Goal: Answer question/provide support: Answer question/provide support

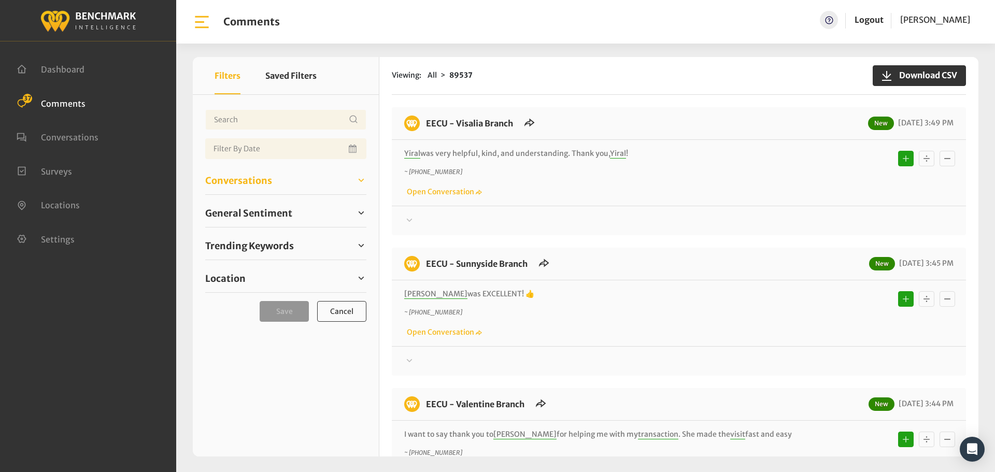
click at [223, 175] on span "Conversations" at bounding box center [238, 181] width 67 height 14
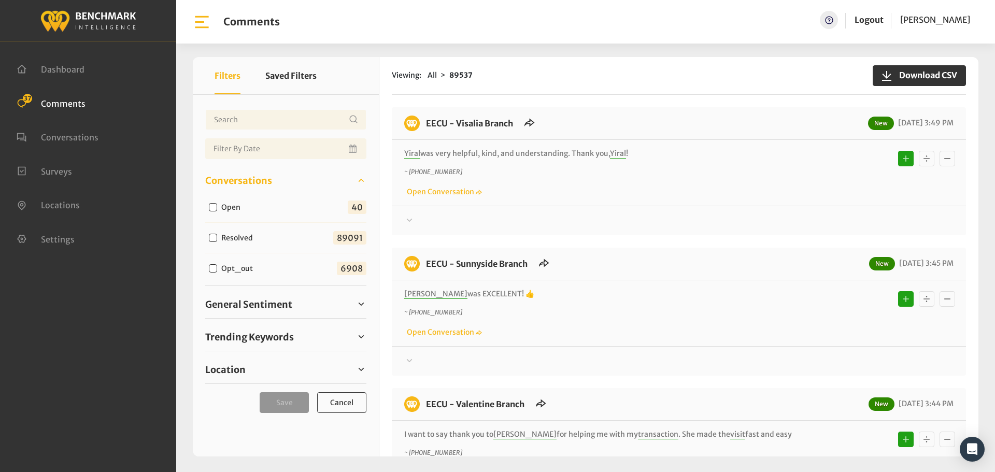
click at [225, 210] on label "Open" at bounding box center [233, 207] width 31 height 11
click at [217, 210] on input "Open" at bounding box center [213, 207] width 8 height 8
checkbox input "true"
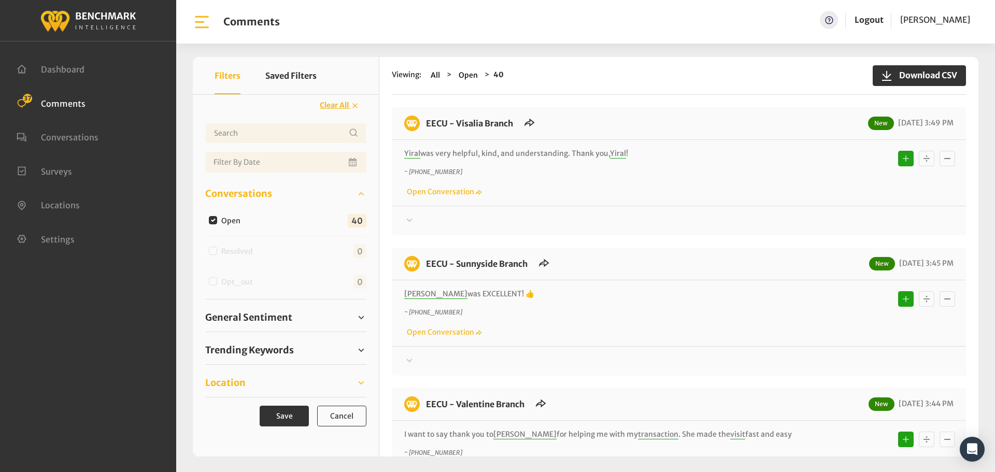
click at [232, 380] on span "Location" at bounding box center [225, 383] width 40 height 14
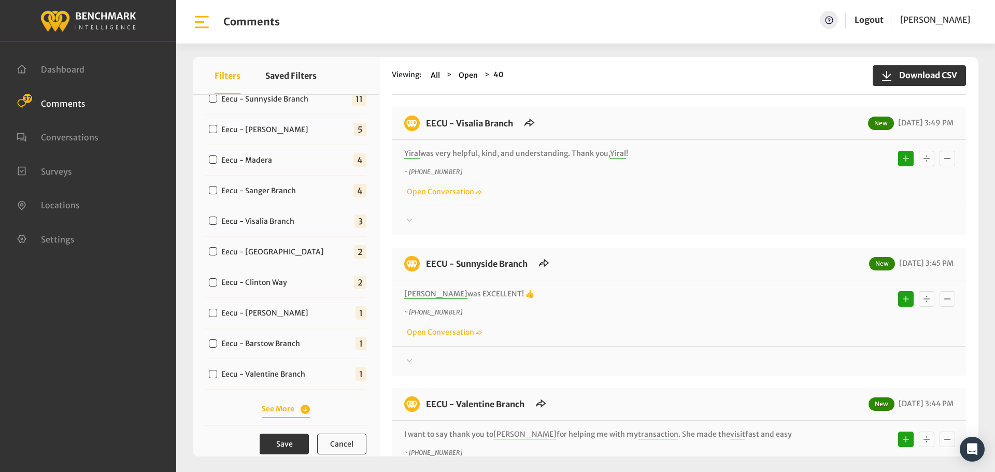
click at [280, 406] on button "See More" at bounding box center [286, 409] width 48 height 11
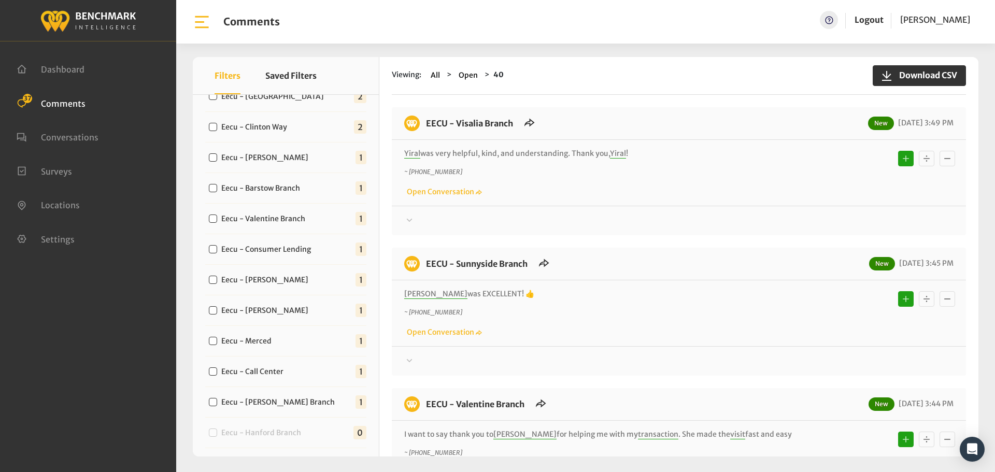
click at [280, 400] on label "Eecu - [PERSON_NAME] Branch" at bounding box center [280, 402] width 125 height 11
click at [217, 400] on input "Eecu - [PERSON_NAME] Branch" at bounding box center [213, 402] width 8 height 8
checkbox input "true"
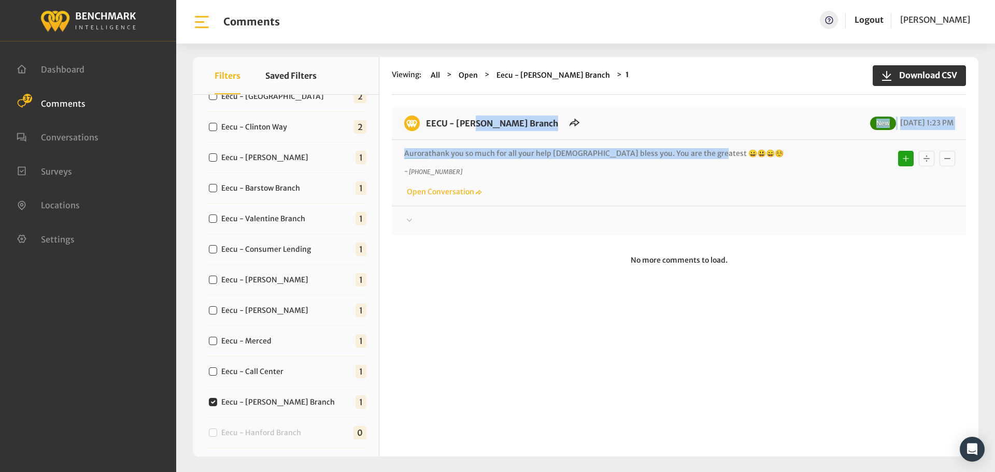
drag, startPoint x: 711, startPoint y: 145, endPoint x: 425, endPoint y: 122, distance: 286.8
click at [425, 122] on div "EECU - [PERSON_NAME] Branch New [DATE] 1:23 PM [PERSON_NAME] thank you so much …" at bounding box center [679, 171] width 574 height 128
copy div "EECU - [PERSON_NAME] Branch New [DATE] 1:23 PM [PERSON_NAME] thank you so much …"
drag, startPoint x: 824, startPoint y: 220, endPoint x: 822, endPoint y: 232, distance: 12.0
click at [824, 220] on div at bounding box center [678, 220] width 549 height 12
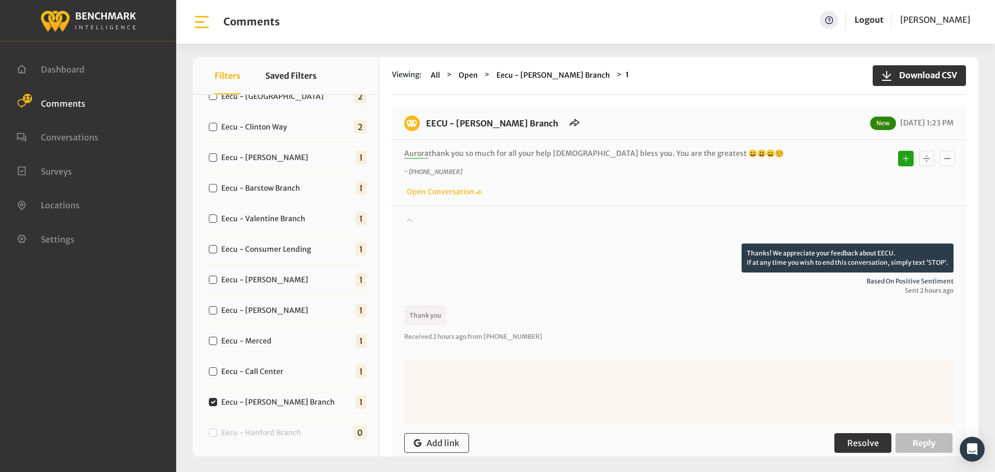
click at [867, 447] on span "Resolve" at bounding box center [863, 443] width 32 height 10
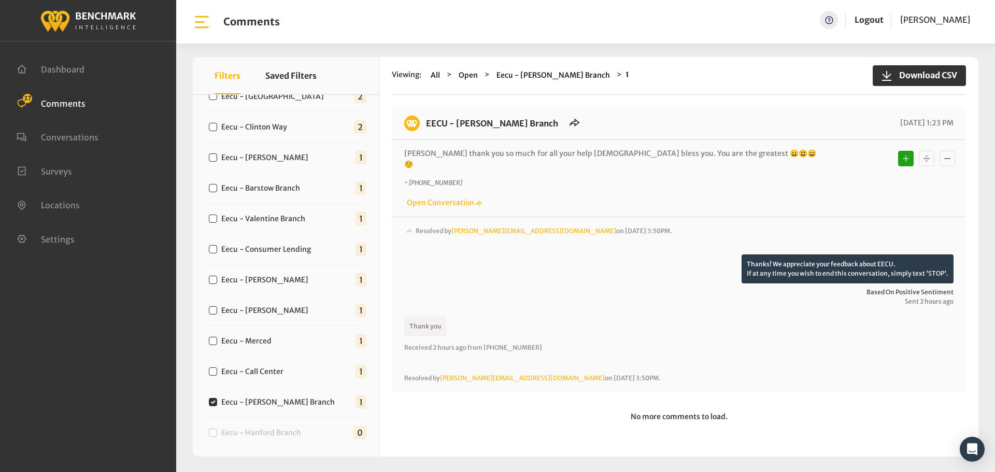
click at [286, 366] on label "Eecu - Call Center" at bounding box center [255, 371] width 74 height 11
click at [217, 367] on input "Eecu - Call Center" at bounding box center [213, 371] width 8 height 8
checkbox input "true"
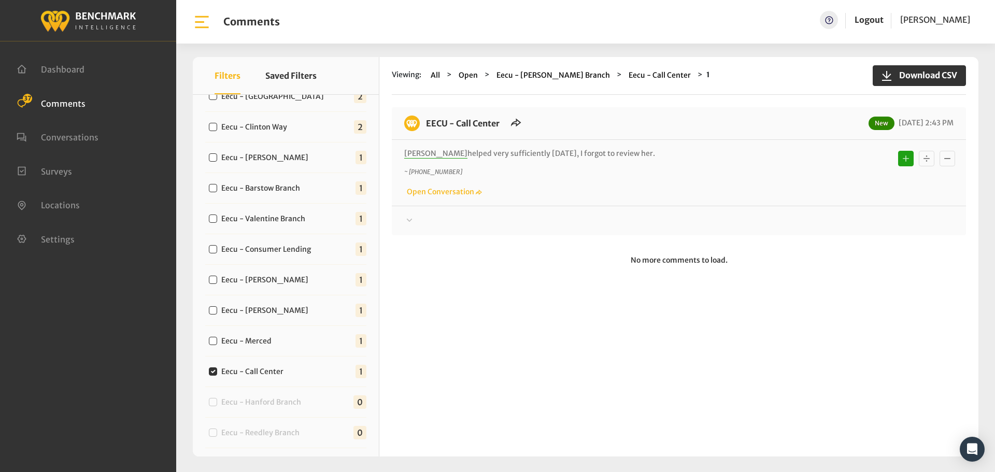
click at [481, 222] on div at bounding box center [678, 220] width 549 height 12
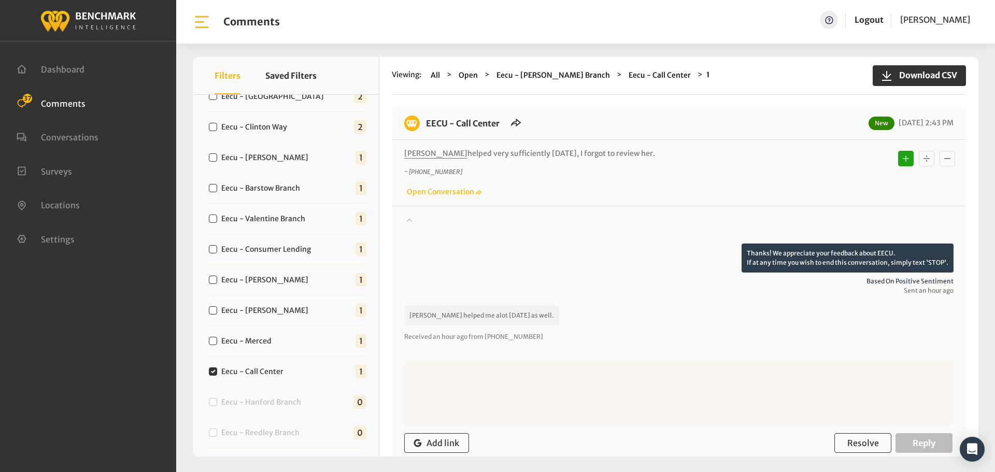
click at [526, 222] on div at bounding box center [678, 228] width 549 height 29
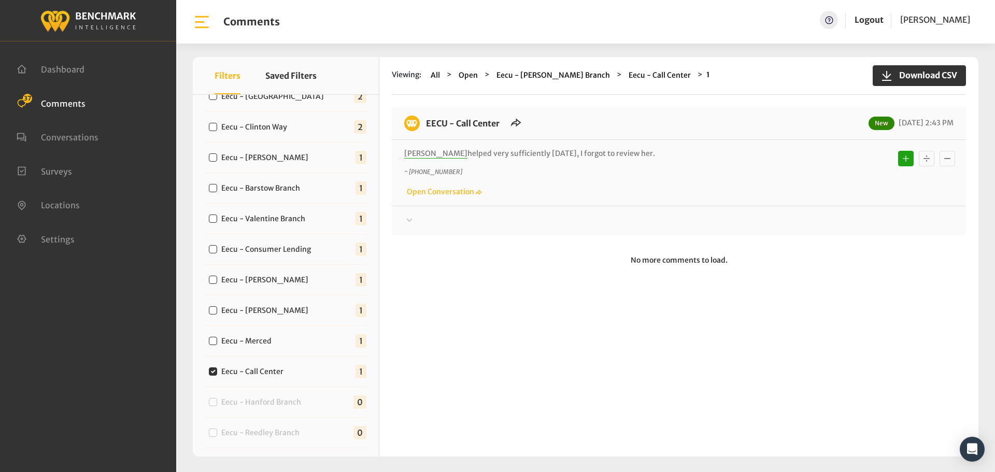
click at [542, 212] on div "Thanks! We appreciate your feedback about EECU. If at any time you wish to end …" at bounding box center [679, 216] width 574 height 21
click at [529, 216] on div at bounding box center [678, 220] width 549 height 12
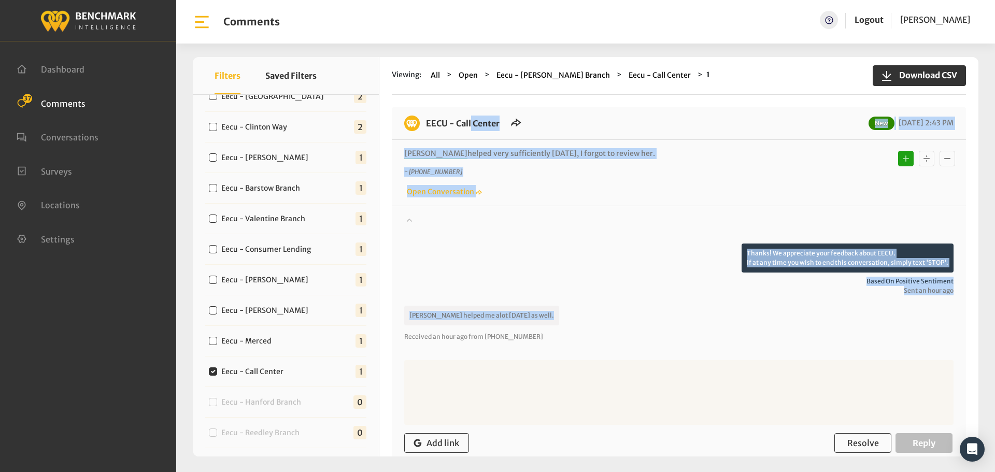
drag, startPoint x: 523, startPoint y: 318, endPoint x: 427, endPoint y: 130, distance: 211.5
click at [427, 130] on div "EECU - Call Center New [DATE] 2:43 PM [PERSON_NAME] helped very sufficiently [D…" at bounding box center [679, 302] width 574 height 390
copy div "EECU - Call Center New [DATE] 2:43 PM [PERSON_NAME] helped very sufficiently [D…"
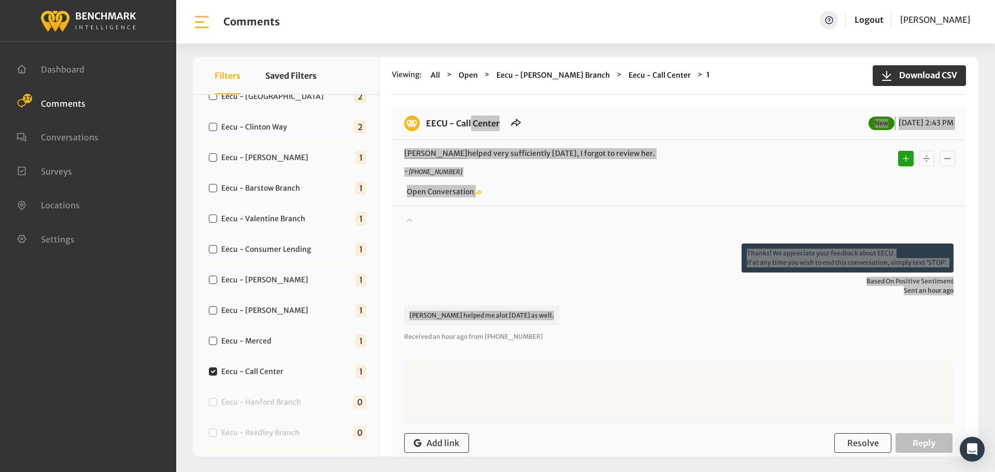
scroll to position [99, 0]
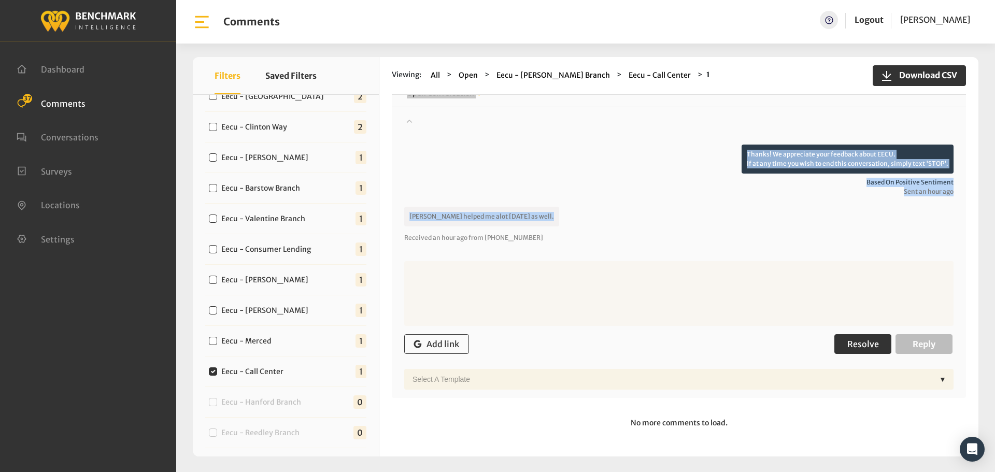
click at [858, 345] on span "Resolve" at bounding box center [863, 344] width 32 height 10
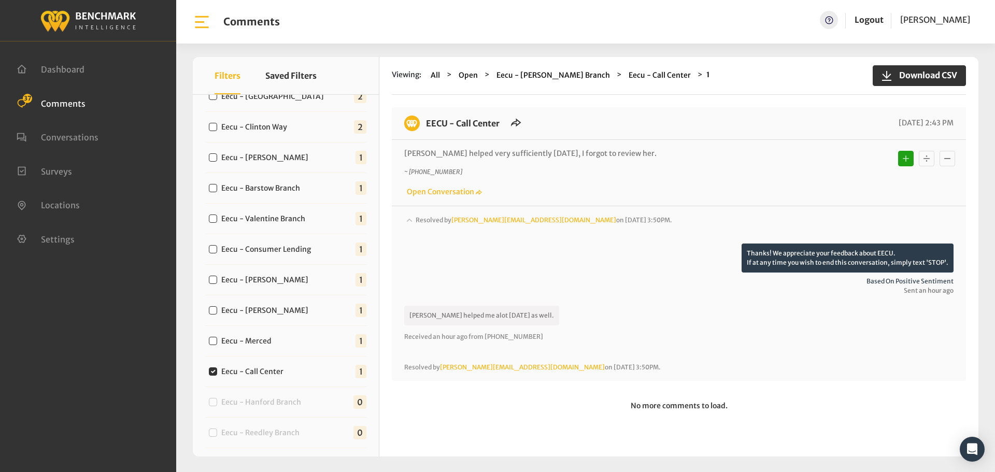
click at [263, 338] on label "Eecu - Merced" at bounding box center [249, 341] width 62 height 11
click at [217, 338] on input "Eecu - Merced" at bounding box center [213, 341] width 8 height 8
checkbox input "true"
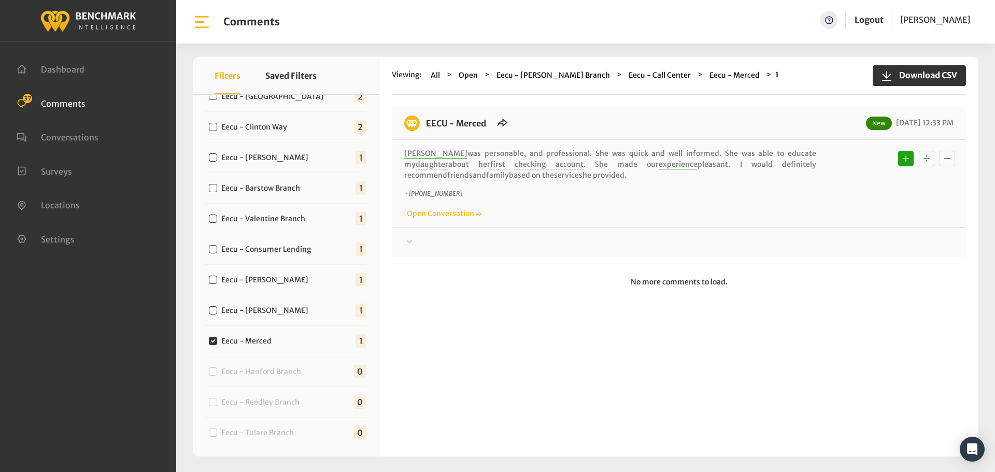
drag, startPoint x: 525, startPoint y: 174, endPoint x: 419, endPoint y: 128, distance: 116.3
click at [419, 128] on div "EECU - Merced New [DATE] 12:33 PM [PERSON_NAME] was personable, and professiona…" at bounding box center [679, 182] width 574 height 150
copy div "EECU - Merced New [DATE] 12:33 PM [PERSON_NAME] was personable, and professiona…"
click at [814, 245] on div at bounding box center [678, 242] width 549 height 12
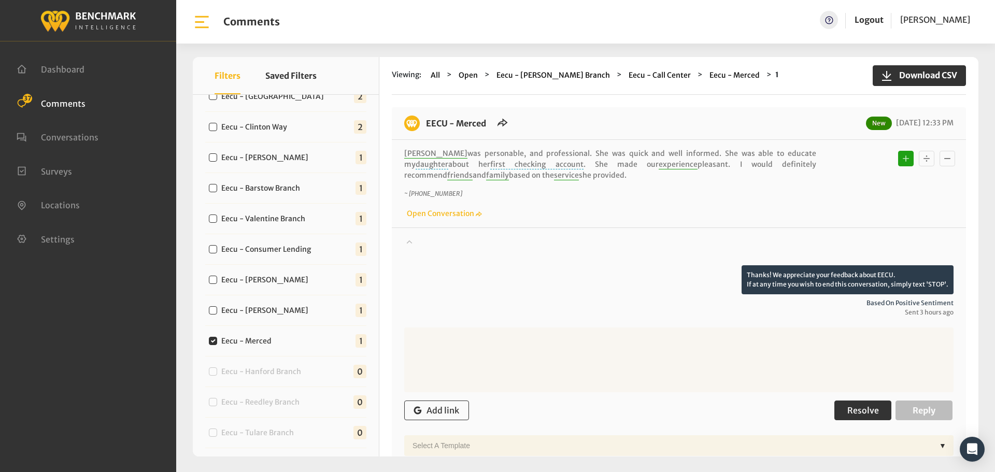
click at [852, 410] on span "Resolve" at bounding box center [863, 410] width 32 height 10
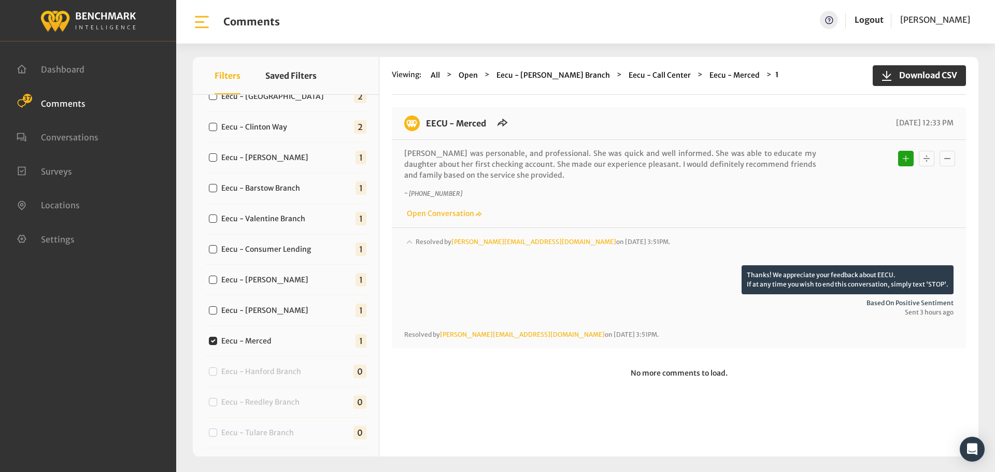
click at [260, 308] on label "Eecu - [PERSON_NAME]" at bounding box center [267, 310] width 99 height 11
click at [217, 308] on input "Eecu - [PERSON_NAME]" at bounding box center [213, 310] width 8 height 8
checkbox input "true"
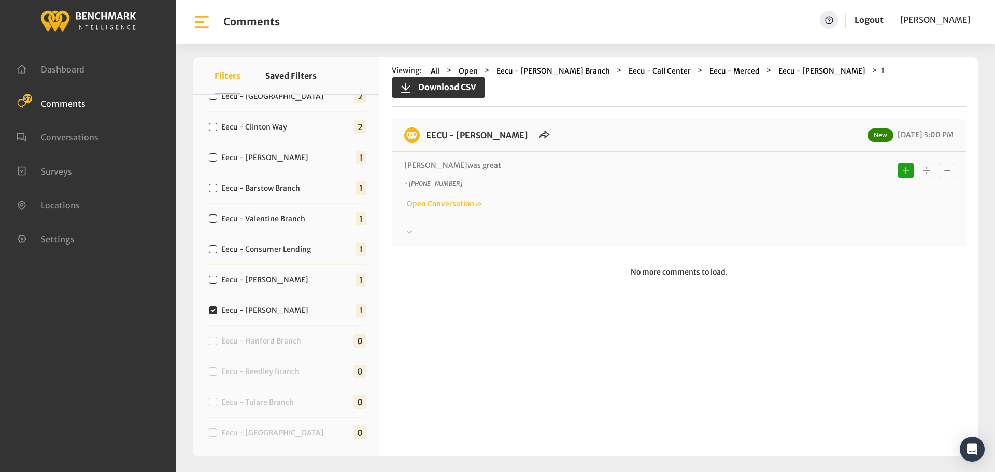
click at [497, 226] on div at bounding box center [678, 232] width 549 height 12
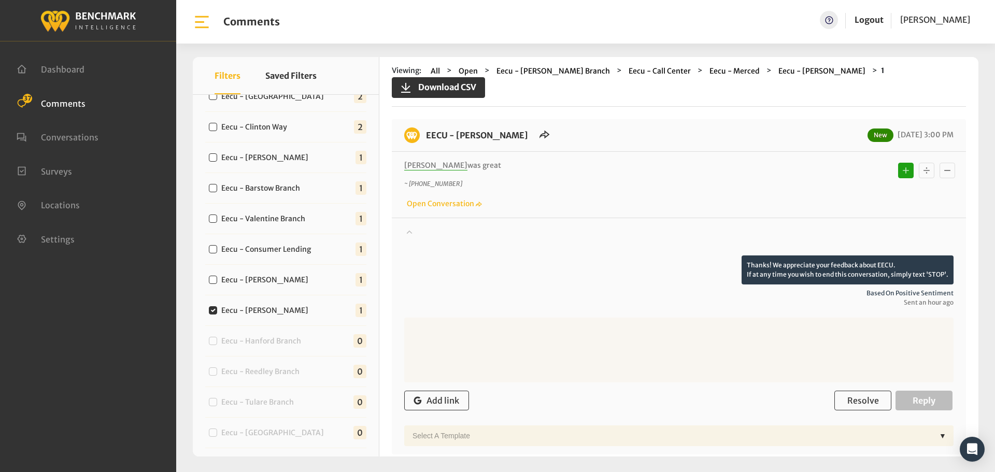
click at [509, 226] on div at bounding box center [678, 240] width 549 height 29
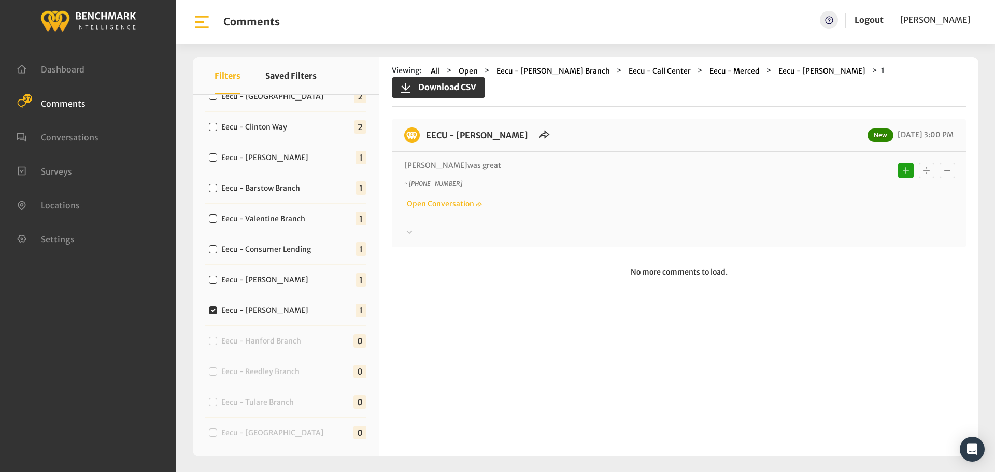
drag, startPoint x: 471, startPoint y: 158, endPoint x: 427, endPoint y: 135, distance: 50.0
click at [427, 135] on div "EECU - [PERSON_NAME] New [DATE] 3:00 PM [PERSON_NAME] was great ~ [PHONE_NUMBER…" at bounding box center [679, 183] width 574 height 128
copy div "EECU - [PERSON_NAME] New [DATE] 3:00 PM [PERSON_NAME] was great"
click at [856, 226] on div at bounding box center [678, 232] width 549 height 12
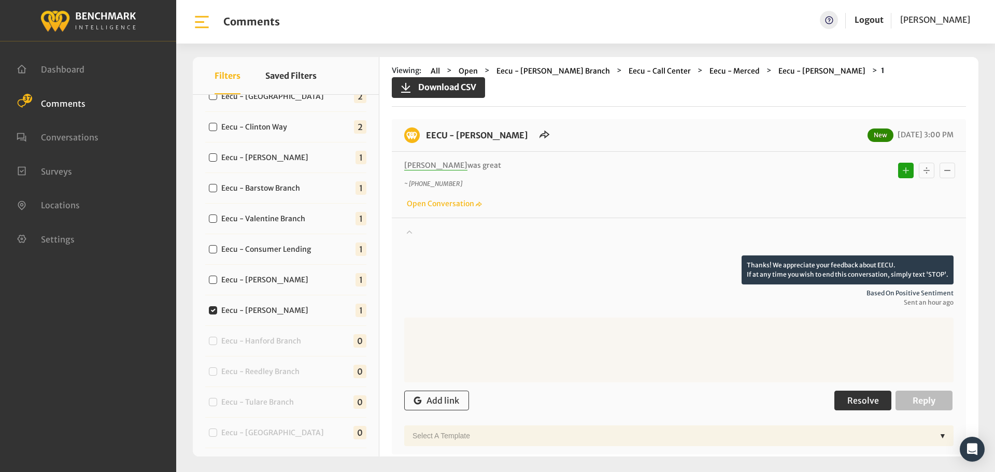
click at [857, 395] on span "Resolve" at bounding box center [863, 400] width 32 height 10
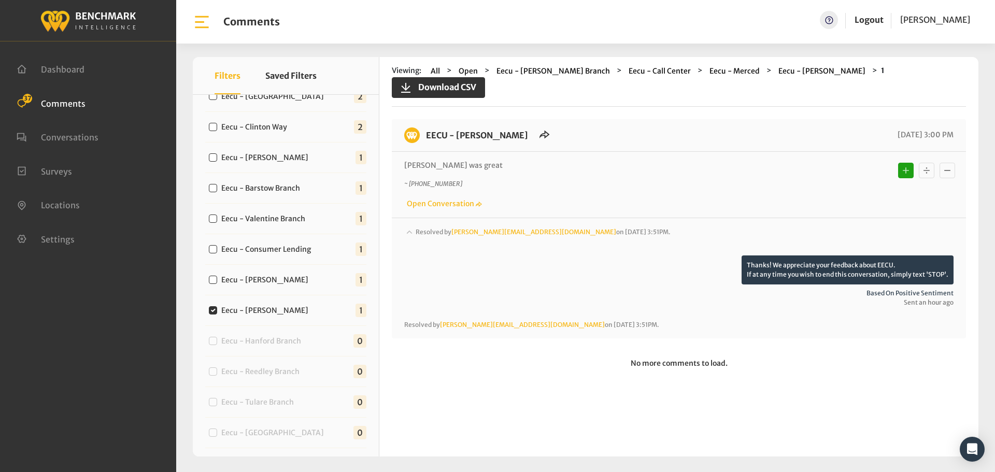
click at [263, 281] on label "Eecu - [PERSON_NAME]" at bounding box center [267, 280] width 99 height 11
click at [217, 281] on input "Eecu - [PERSON_NAME]" at bounding box center [213, 280] width 8 height 8
checkbox input "true"
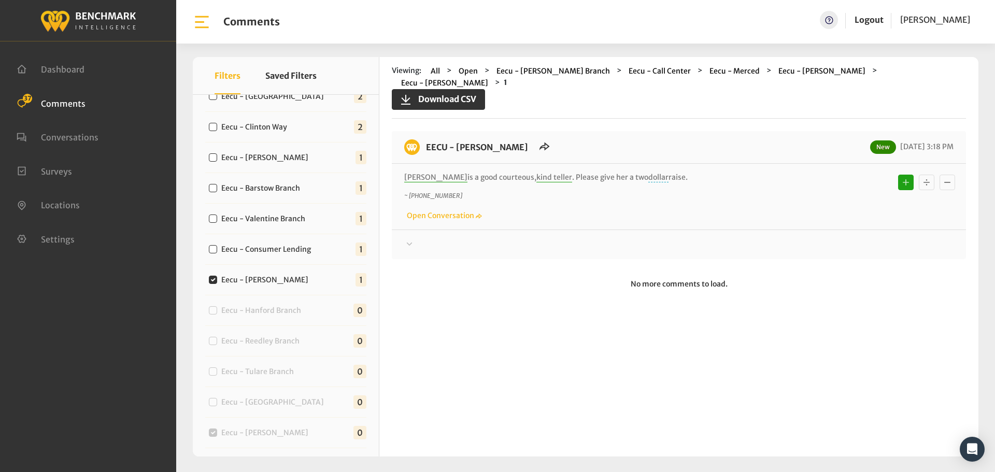
drag, startPoint x: 649, startPoint y: 165, endPoint x: 425, endPoint y: 140, distance: 225.1
click at [425, 140] on div "EECU - [PERSON_NAME] New [DATE] 3:18 PM [PERSON_NAME] is a good courteous, kind…" at bounding box center [679, 195] width 574 height 128
copy div "EECU - [PERSON_NAME] New [DATE] 3:18 PM [PERSON_NAME] is a good courteous, kind…"
drag, startPoint x: 764, startPoint y: 231, endPoint x: 786, endPoint y: 247, distance: 27.4
click at [764, 238] on div at bounding box center [678, 244] width 549 height 12
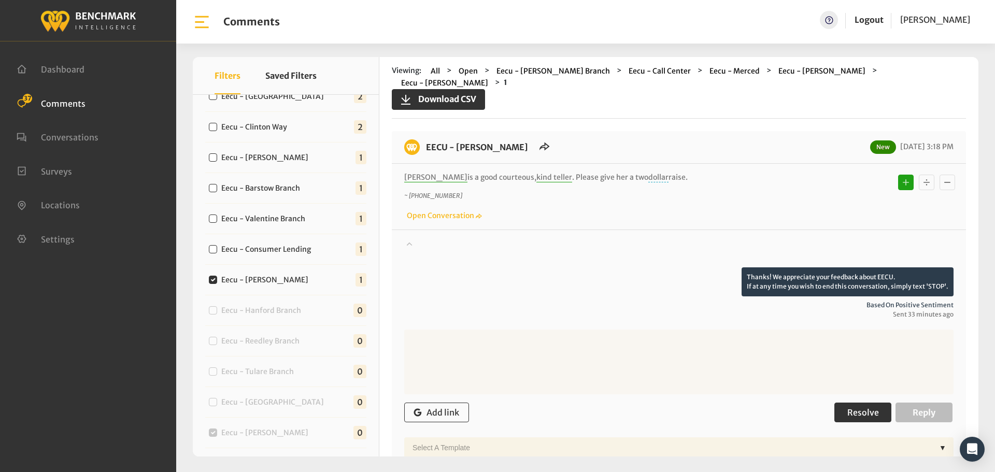
click at [866, 407] on span "Resolve" at bounding box center [863, 412] width 32 height 10
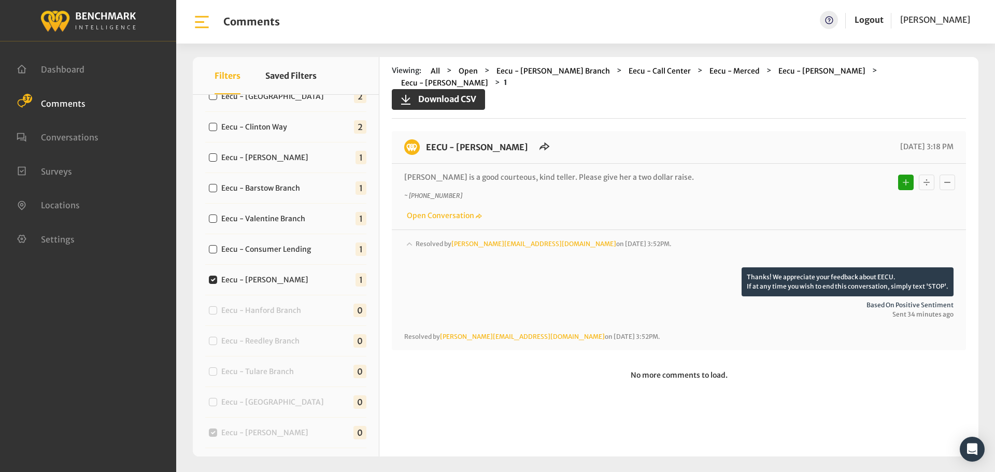
click at [271, 246] on label "Eecu - Consumer Lending" at bounding box center [269, 249] width 102 height 11
click at [217, 246] on input "Eecu - Consumer Lending" at bounding box center [213, 249] width 8 height 8
checkbox input "true"
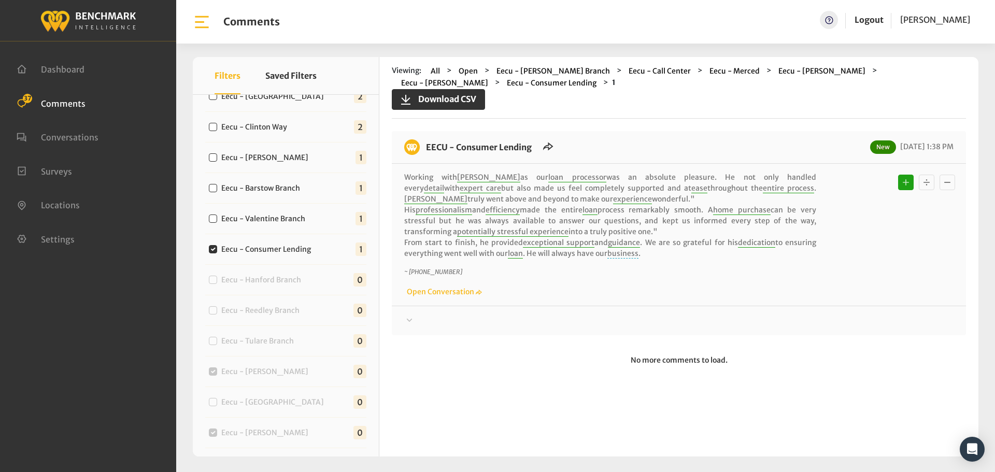
click at [608, 324] on div at bounding box center [678, 320] width 549 height 12
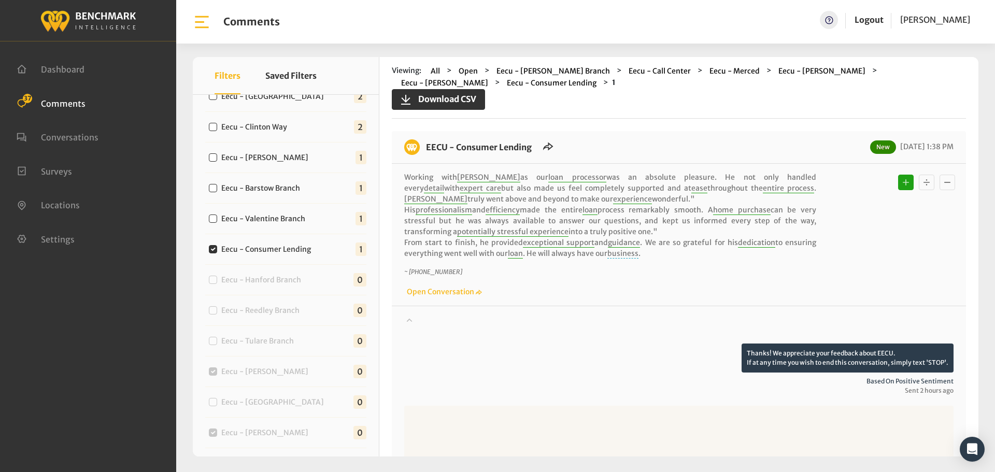
click at [630, 324] on div at bounding box center [678, 328] width 549 height 29
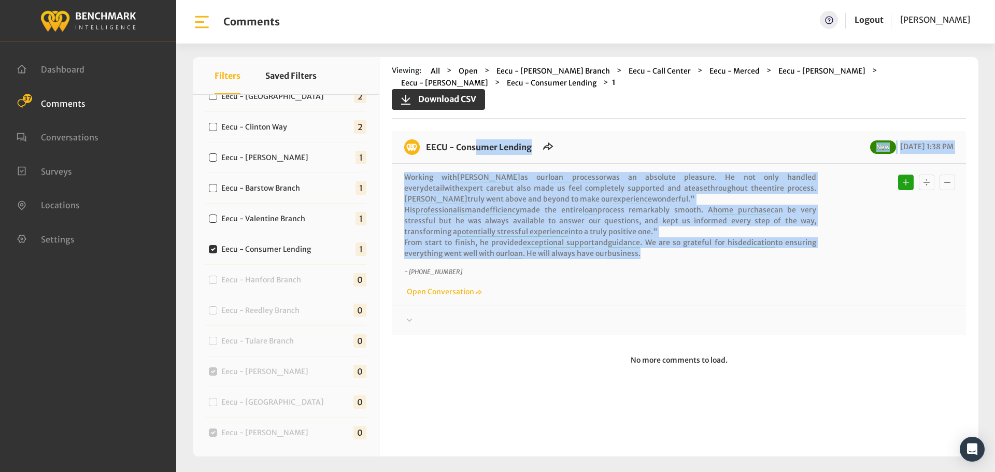
drag, startPoint x: 641, startPoint y: 253, endPoint x: 423, endPoint y: 148, distance: 241.5
click at [423, 148] on div "EECU - Consumer Lending New [DATE] 1:38 PM Working with [PERSON_NAME] as our lo…" at bounding box center [679, 233] width 574 height 204
copy div "EECU - Consumer Lending New [DATE] 1:38 PM Working with [PERSON_NAME] as our lo…"
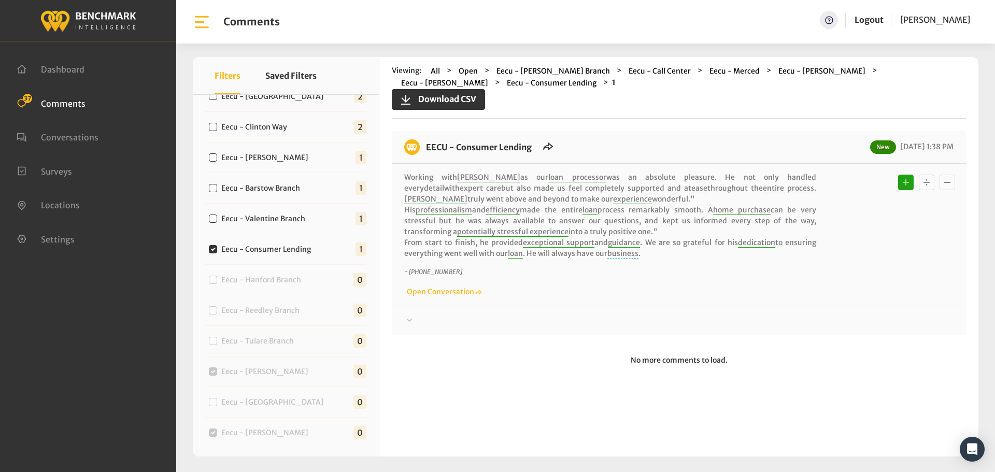
click at [850, 321] on div at bounding box center [678, 320] width 549 height 12
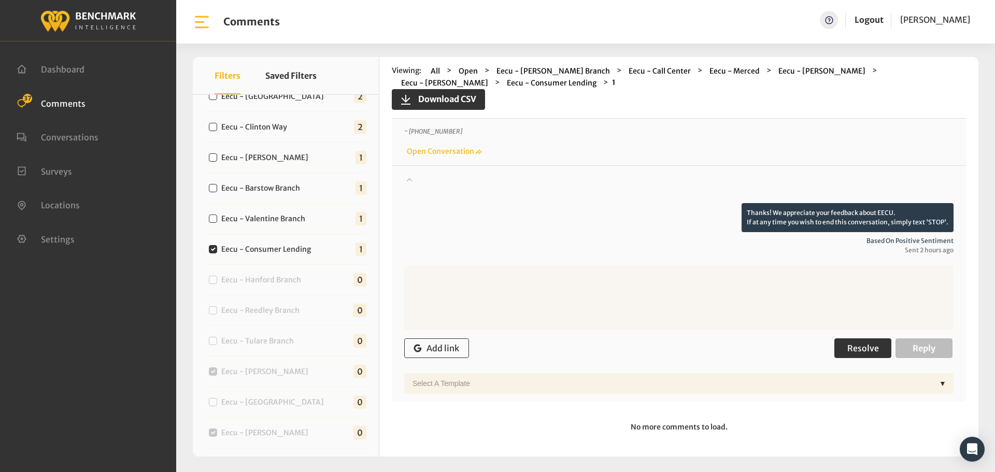
click at [880, 347] on button "Resolve" at bounding box center [862, 348] width 57 height 20
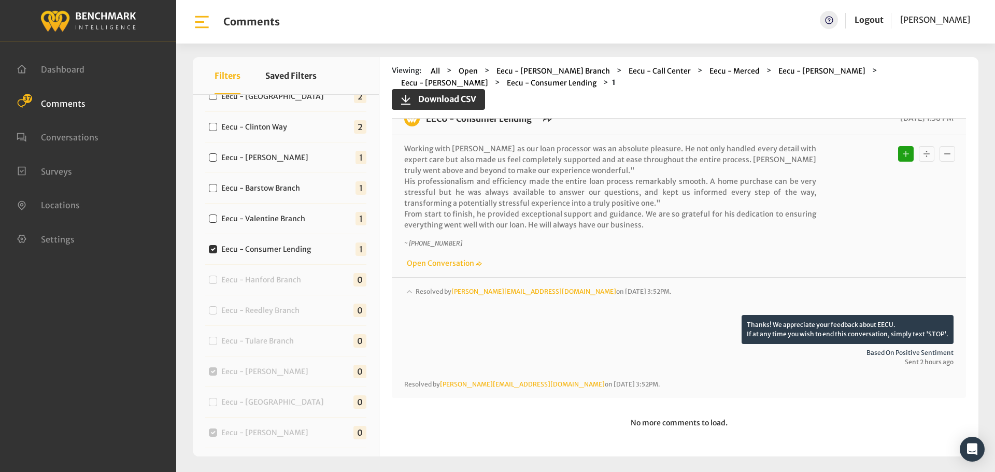
click at [294, 212] on div "Eecu - Valentine Branch" at bounding box center [259, 218] width 108 height 12
click at [295, 219] on label "Eecu - Valentine Branch" at bounding box center [266, 218] width 96 height 11
click at [217, 219] on input "Eecu - Valentine Branch" at bounding box center [213, 218] width 8 height 8
checkbox input "true"
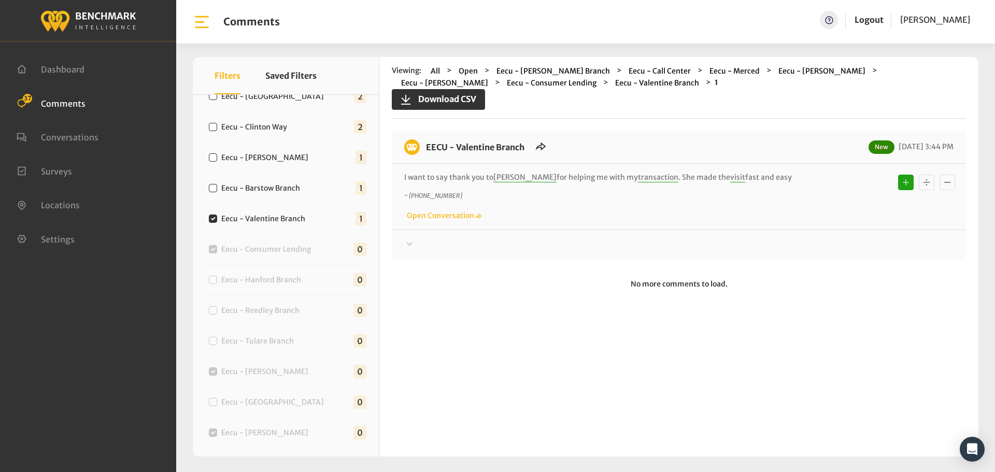
drag, startPoint x: 676, startPoint y: 165, endPoint x: 417, endPoint y: 148, distance: 260.1
click at [417, 148] on div "EECU - Valentine Branch New [DATE] 3:44 PM I want to say thank you to [PERSON_N…" at bounding box center [679, 195] width 574 height 128
copy div "EECU - Valentine Branch New [DATE] 3:44 PM I want to say thank you to [PERSON_N…"
click at [875, 242] on div at bounding box center [678, 244] width 549 height 12
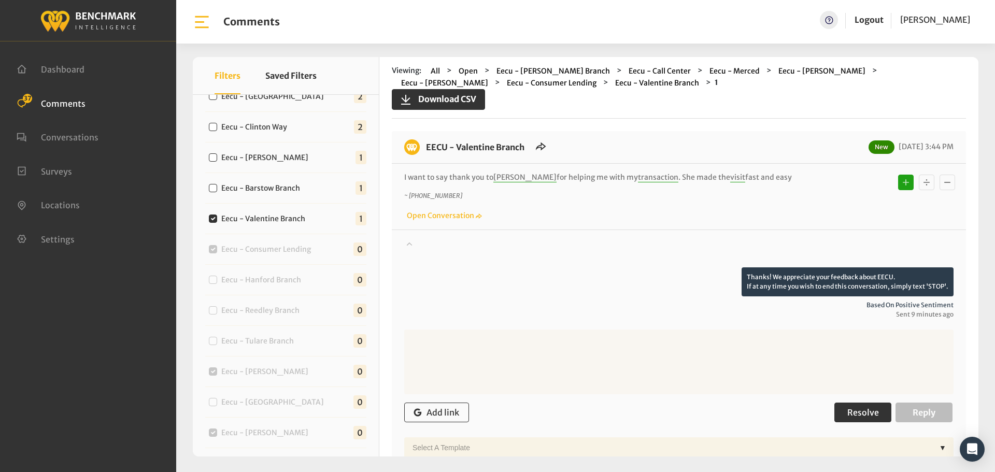
click at [854, 407] on button "Resolve" at bounding box center [862, 413] width 57 height 20
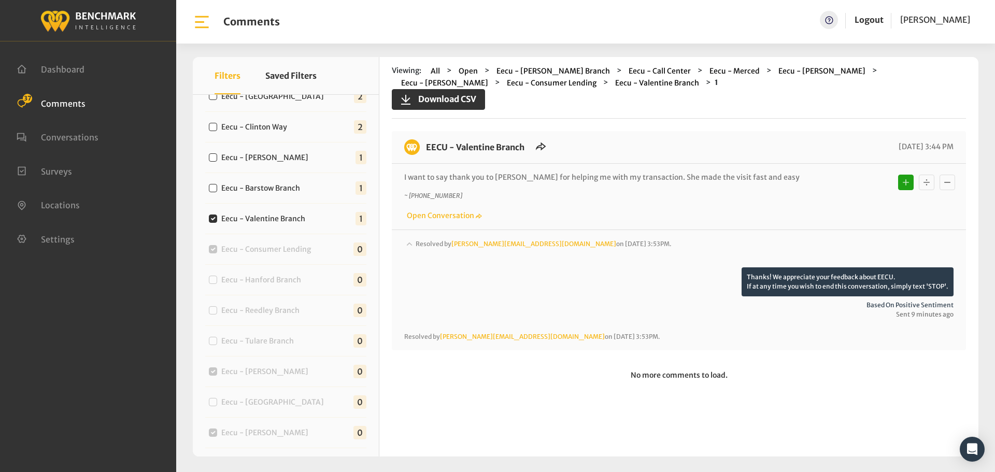
scroll to position [363, 0]
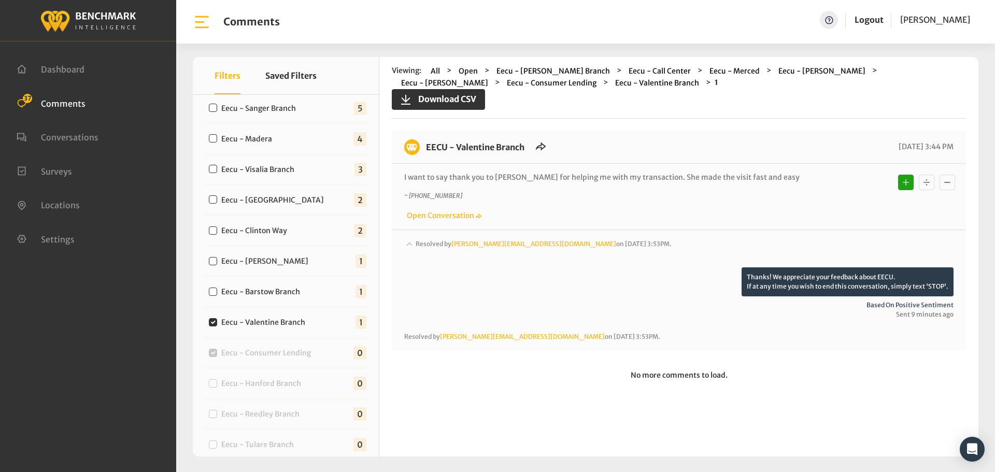
click at [264, 292] on label "Eecu - Barstow Branch" at bounding box center [263, 291] width 91 height 11
click at [217, 292] on input "Eecu - Barstow Branch" at bounding box center [213, 292] width 8 height 8
checkbox input "true"
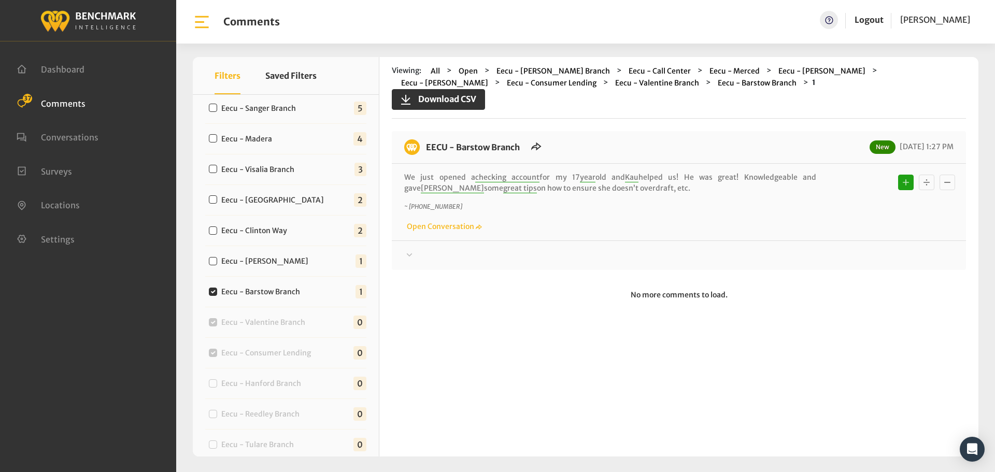
drag, startPoint x: 611, startPoint y: 188, endPoint x: 425, endPoint y: 147, distance: 189.9
click at [425, 147] on div "EECU - Barstow Branch New [DATE] 1:27 PM We just opened a checking account for …" at bounding box center [679, 200] width 574 height 139
copy div "EECU - Barstow Branch New [DATE] 1:27 PM We just opened a checking account for …"
click at [848, 251] on div at bounding box center [678, 255] width 549 height 12
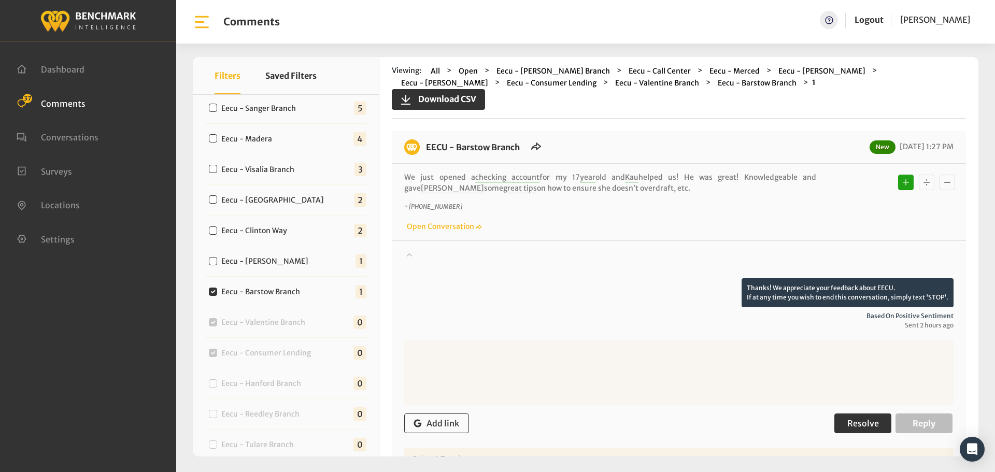
click at [859, 419] on span "Resolve" at bounding box center [863, 423] width 32 height 10
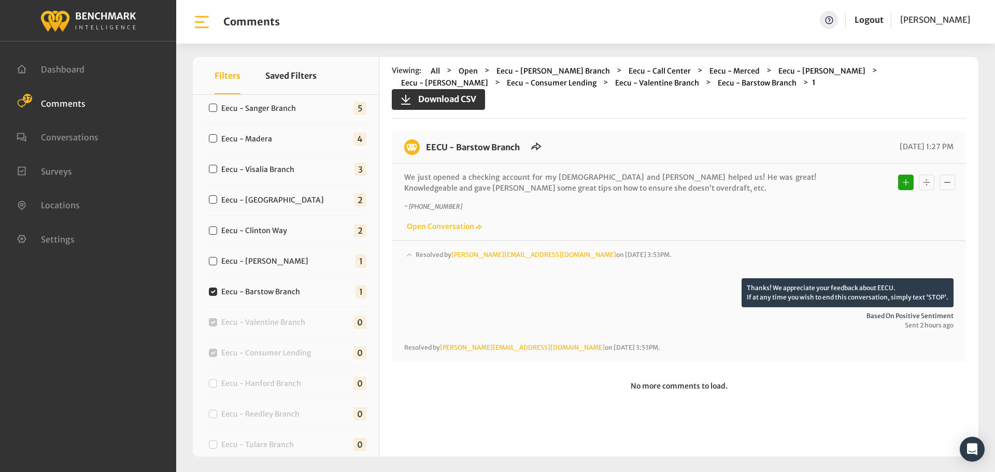
click at [287, 258] on label "Eecu - [PERSON_NAME]" at bounding box center [267, 261] width 99 height 11
click at [217, 258] on input "Eecu - [PERSON_NAME]" at bounding box center [213, 261] width 8 height 8
checkbox input "true"
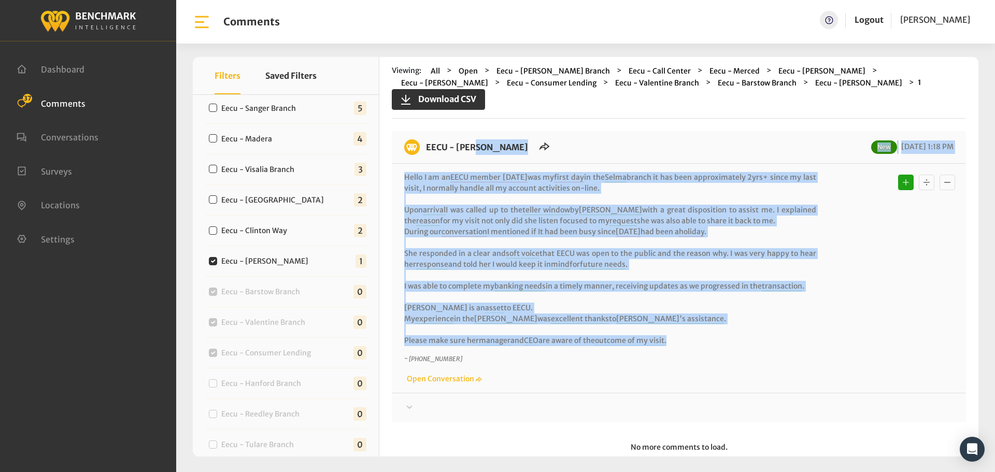
drag, startPoint x: 649, startPoint y: 328, endPoint x: 426, endPoint y: 146, distance: 287.9
click at [426, 146] on div "EECU - [PERSON_NAME] New [DATE] 1:18 PM Hello I am an EECU member [DATE] was my…" at bounding box center [679, 276] width 574 height 291
copy div "EECU - [PERSON_NAME] New [DATE] 1:18 PM Hello I am an EECU member [DATE] was my…"
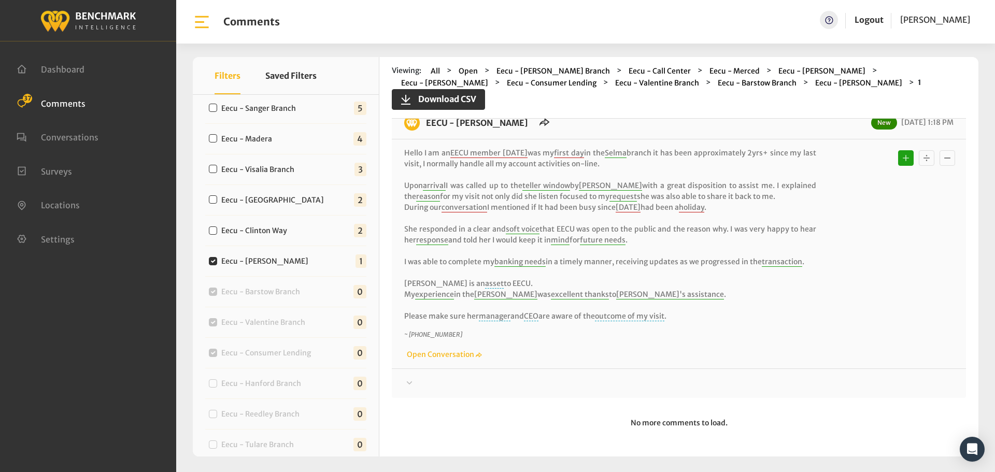
click at [838, 385] on div at bounding box center [678, 383] width 549 height 12
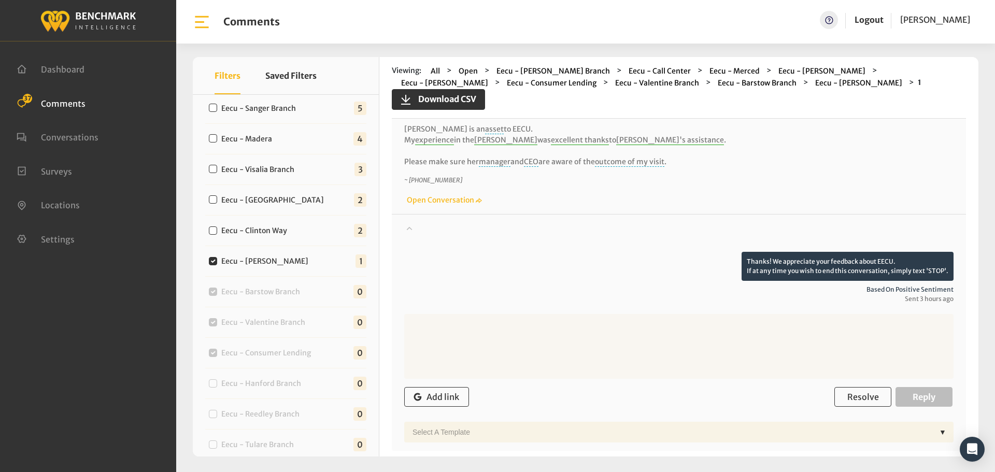
scroll to position [180, 0]
click at [270, 232] on label "Eecu - Clinton Way" at bounding box center [257, 230] width 78 height 11
click at [217, 232] on input "Eecu - Clinton Way" at bounding box center [213, 230] width 8 height 8
checkbox input "true"
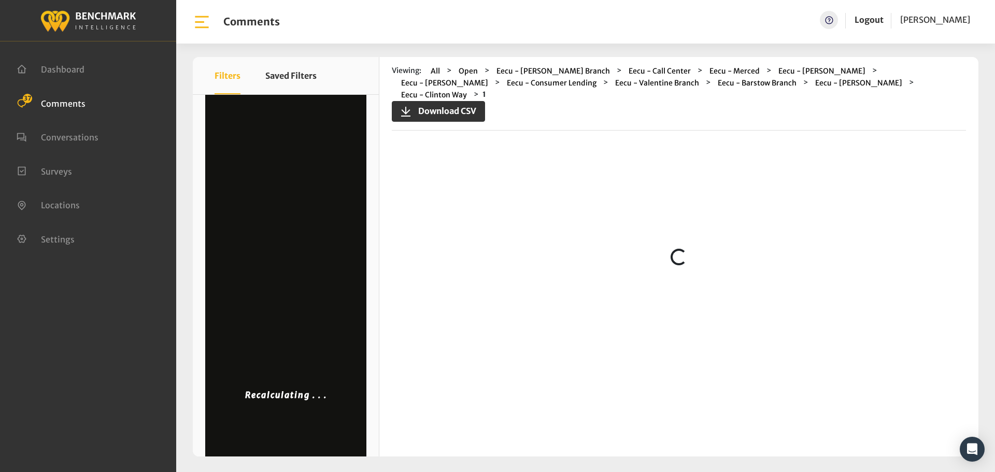
scroll to position [0, 0]
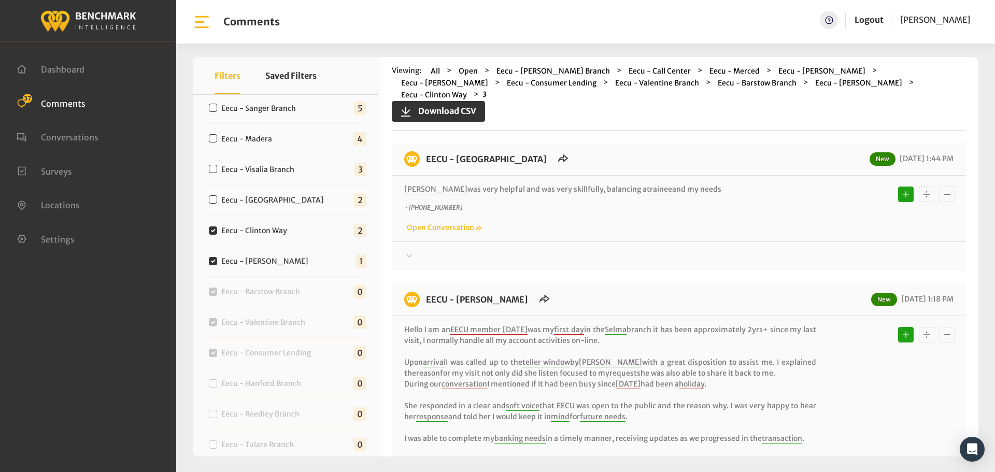
click at [259, 258] on label "Eecu - [PERSON_NAME]" at bounding box center [267, 261] width 99 height 11
click at [217, 258] on input "Eecu - [PERSON_NAME]" at bounding box center [213, 261] width 8 height 8
checkbox input "false"
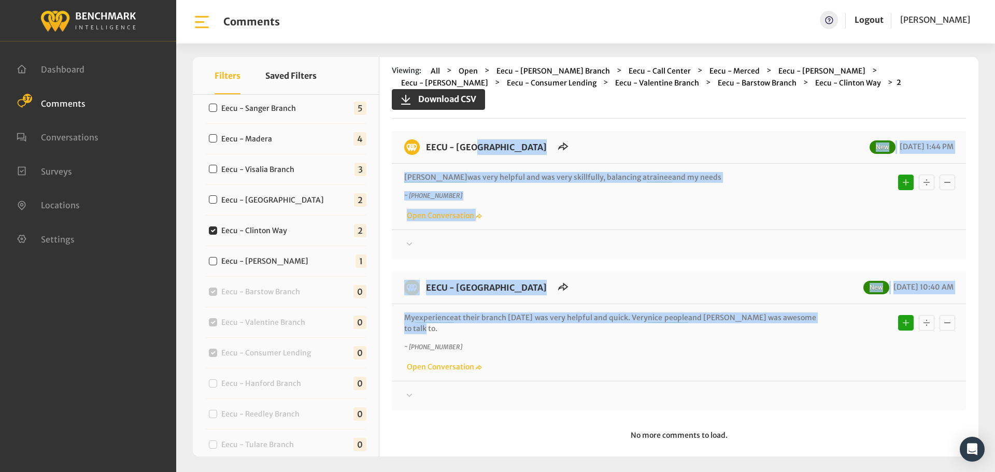
drag, startPoint x: 814, startPoint y: 313, endPoint x: 423, endPoint y: 159, distance: 420.2
click at [423, 159] on div "EECU - [GEOGRAPHIC_DATA] New [DATE] 1:44 PM [PERSON_NAME] was very helpful and …" at bounding box center [679, 270] width 574 height 279
copy div "EECU - [GEOGRAPHIC_DATA] New [DATE] 1:44 PM [PERSON_NAME] was very helpful and …"
drag, startPoint x: 761, startPoint y: 250, endPoint x: 776, endPoint y: 248, distance: 14.6
click at [761, 250] on div at bounding box center [678, 244] width 549 height 12
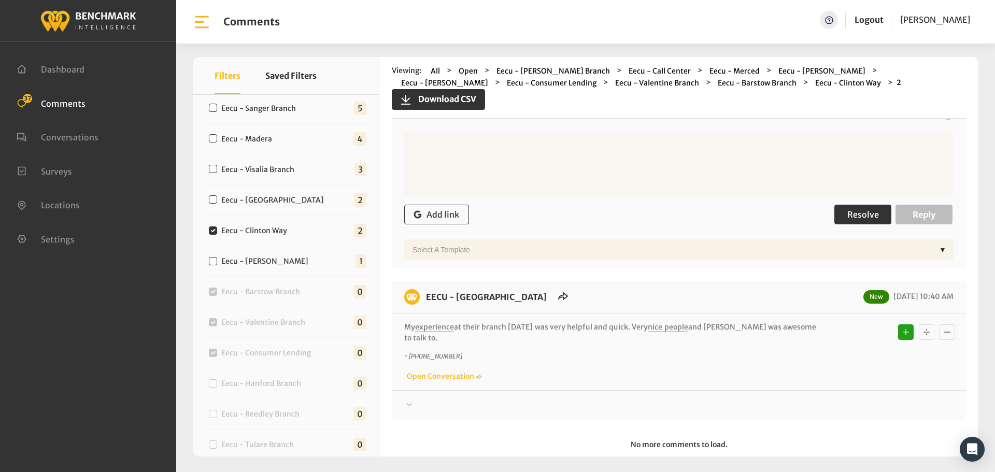
click at [854, 215] on span "Resolve" at bounding box center [863, 214] width 32 height 10
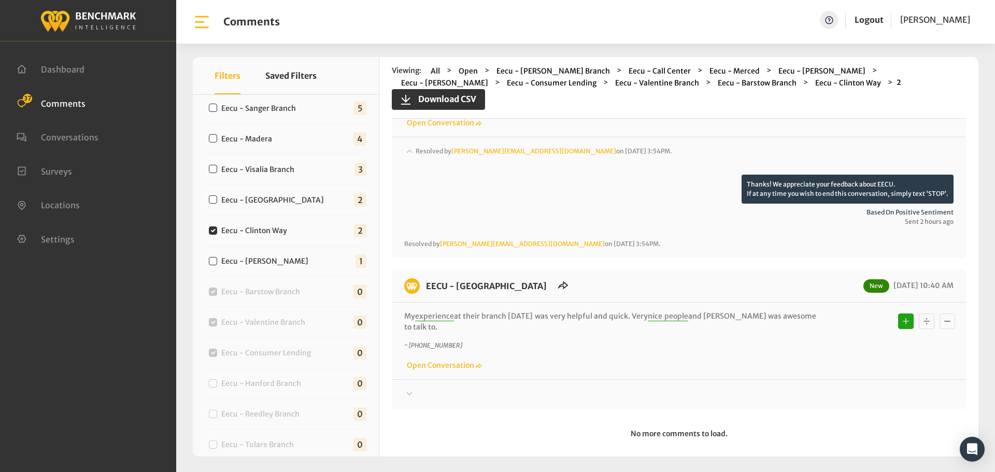
click at [843, 388] on div at bounding box center [678, 394] width 549 height 12
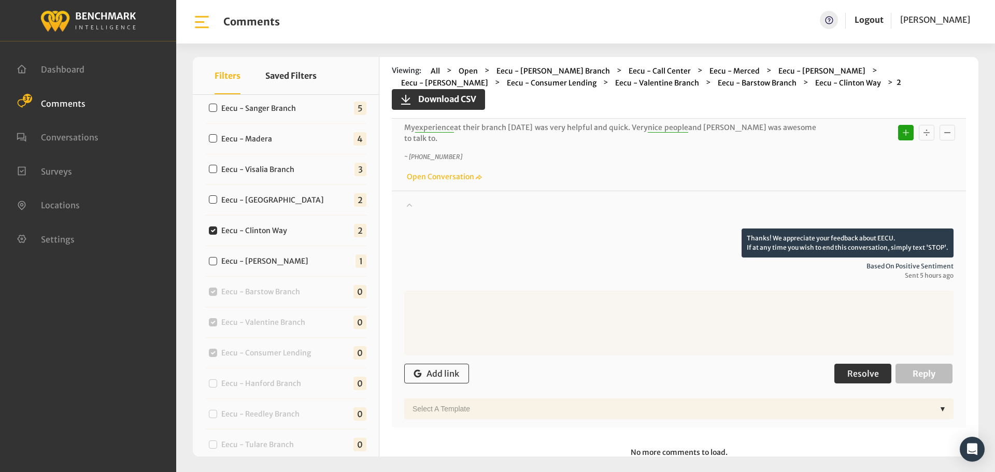
click at [855, 368] on span "Resolve" at bounding box center [863, 373] width 32 height 10
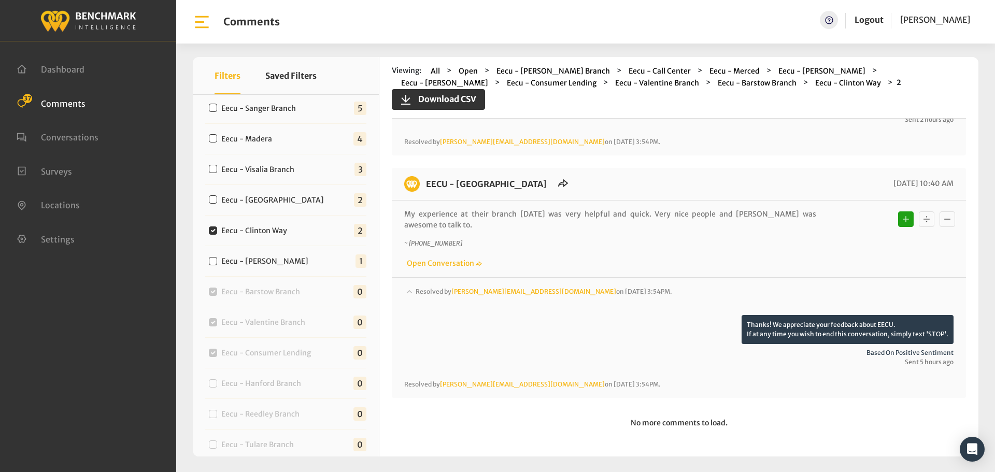
scroll to position [184, 0]
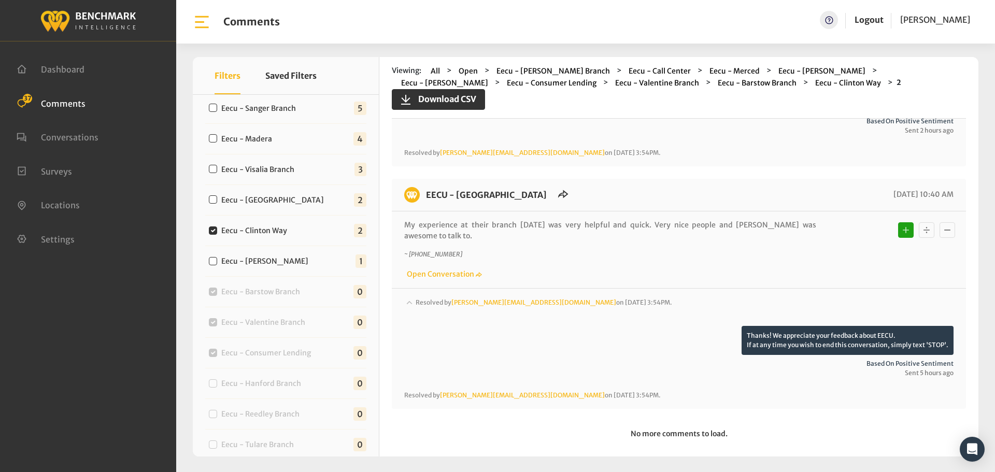
click at [273, 200] on label "Eecu - [GEOGRAPHIC_DATA]" at bounding box center [275, 200] width 114 height 11
click at [217, 200] on input "Eecu - [GEOGRAPHIC_DATA]" at bounding box center [213, 199] width 8 height 8
checkbox input "true"
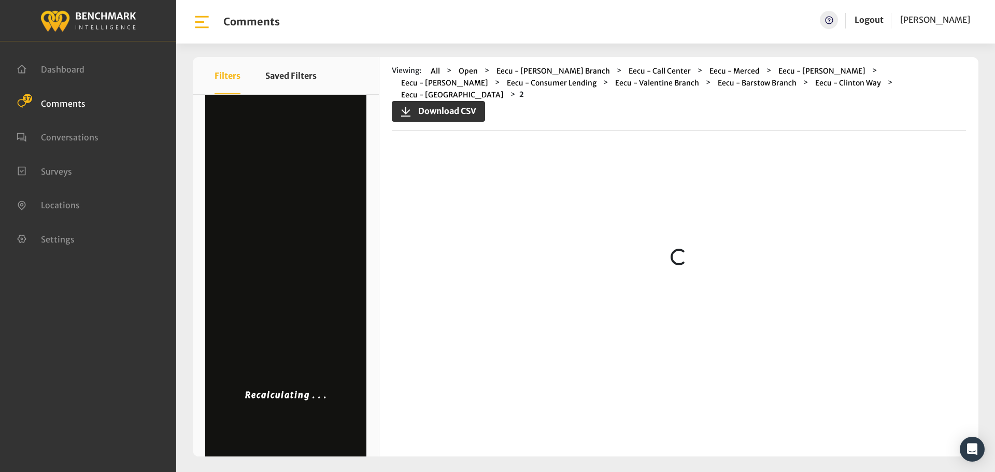
scroll to position [0, 0]
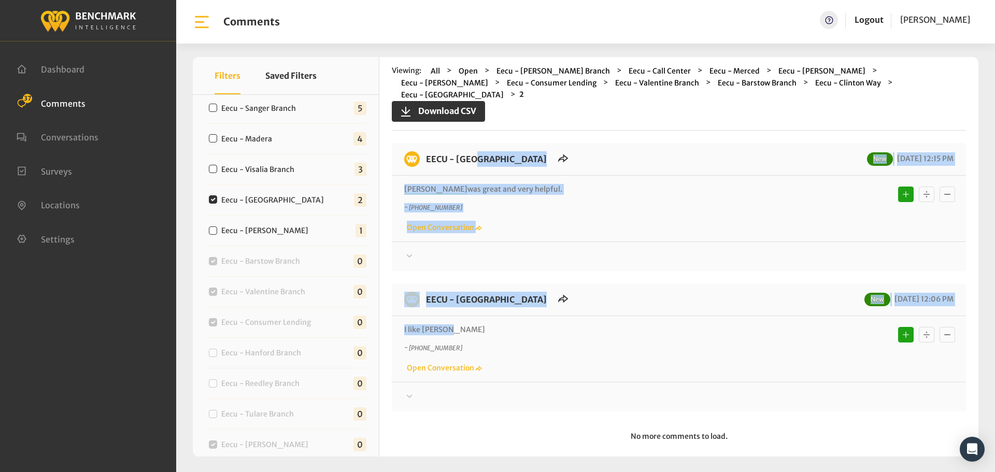
drag, startPoint x: 476, startPoint y: 313, endPoint x: 428, endPoint y: 148, distance: 172.5
click at [428, 148] on div "EECU - [GEOGRAPHIC_DATA] New [DATE] 12:15 PM [PERSON_NAME] was great and very h…" at bounding box center [679, 277] width 574 height 268
click at [857, 250] on div at bounding box center [678, 256] width 549 height 12
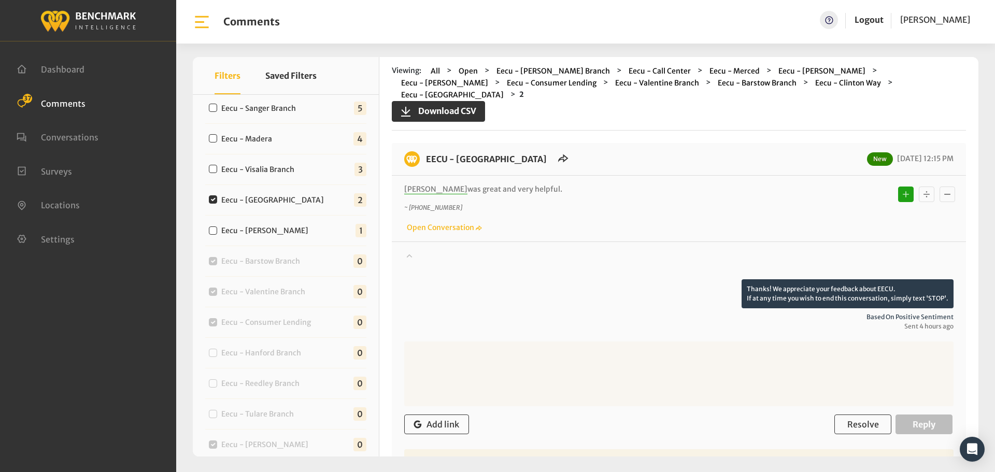
scroll to position [206, 0]
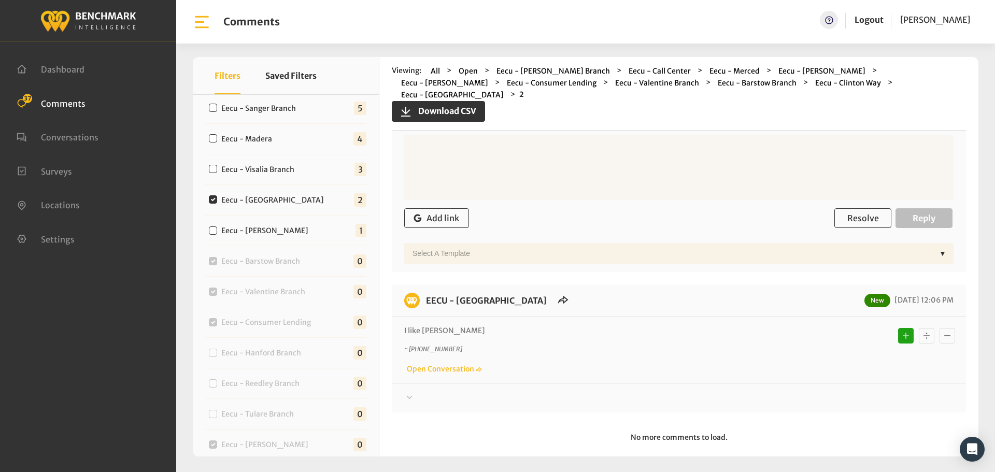
click at [851, 222] on form "Add link Resolve Reply Select a Template ▼" at bounding box center [678, 199] width 549 height 128
click at [851, 214] on button "Resolve" at bounding box center [862, 218] width 57 height 20
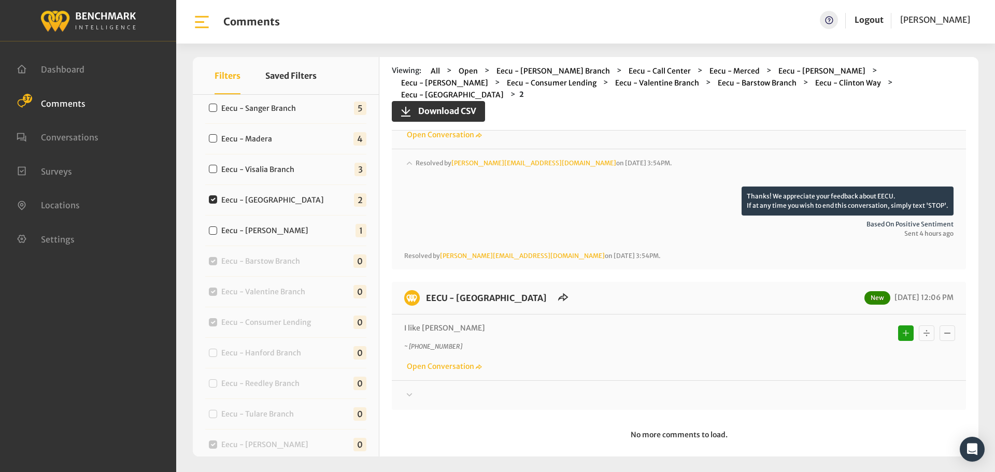
click at [828, 389] on div at bounding box center [678, 395] width 549 height 12
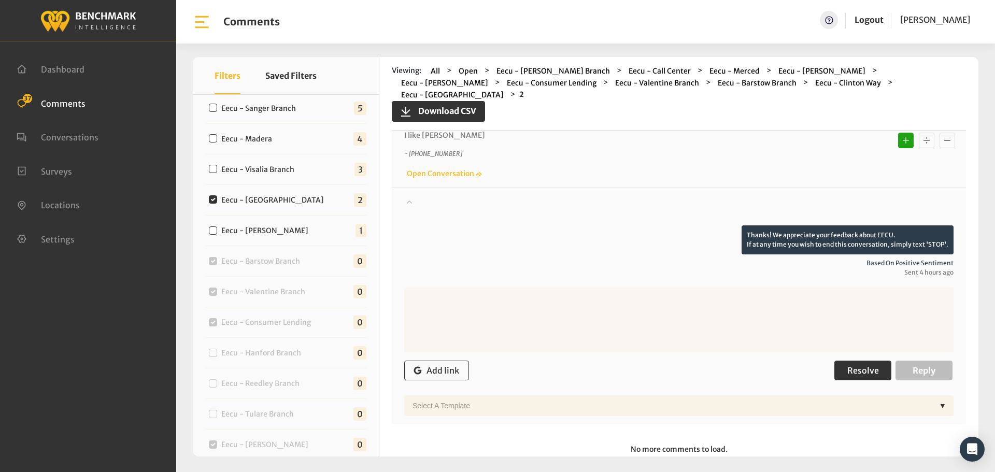
click at [847, 365] on span "Resolve" at bounding box center [863, 370] width 32 height 10
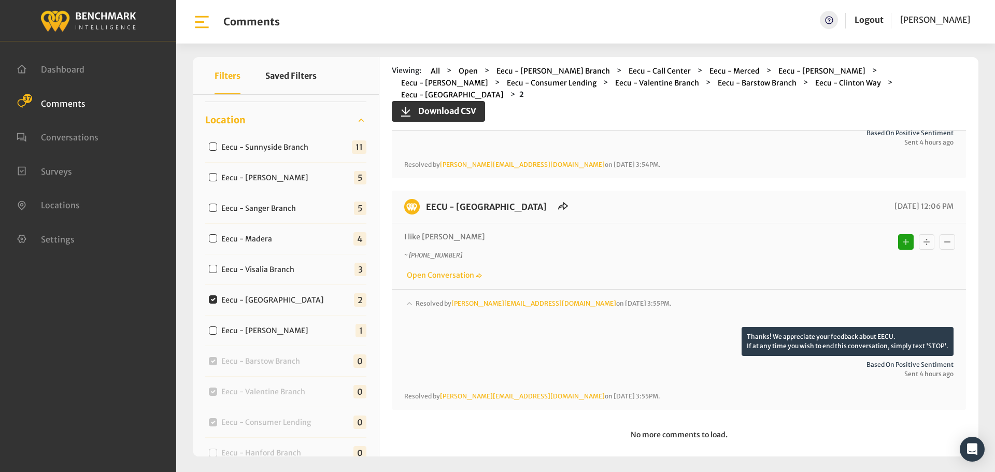
scroll to position [207, 0]
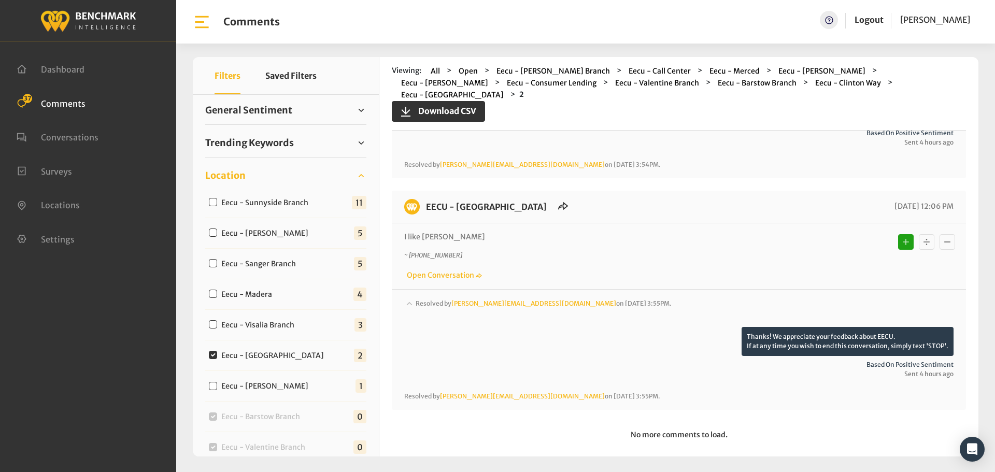
click at [283, 326] on label "Eecu - Visalia Branch" at bounding box center [260, 325] width 85 height 11
click at [217, 326] on input "Eecu - Visalia Branch" at bounding box center [213, 324] width 8 height 8
checkbox input "true"
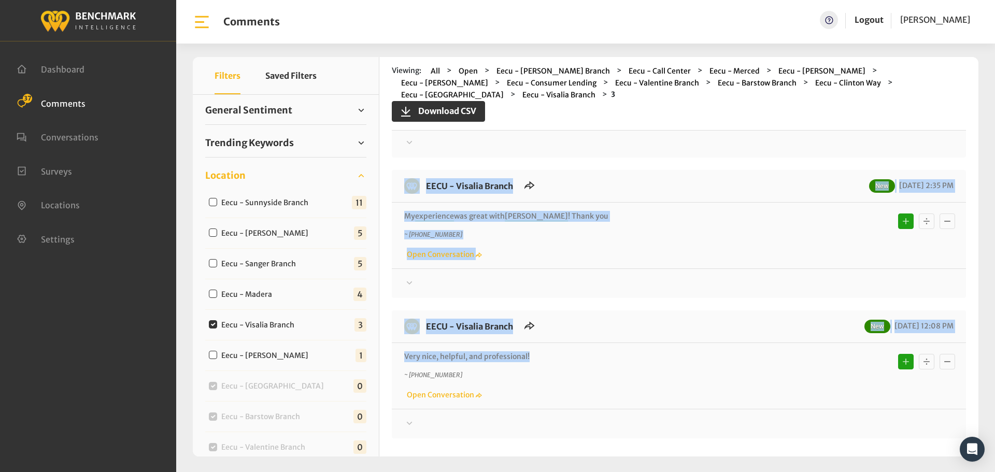
scroll to position [0, 0]
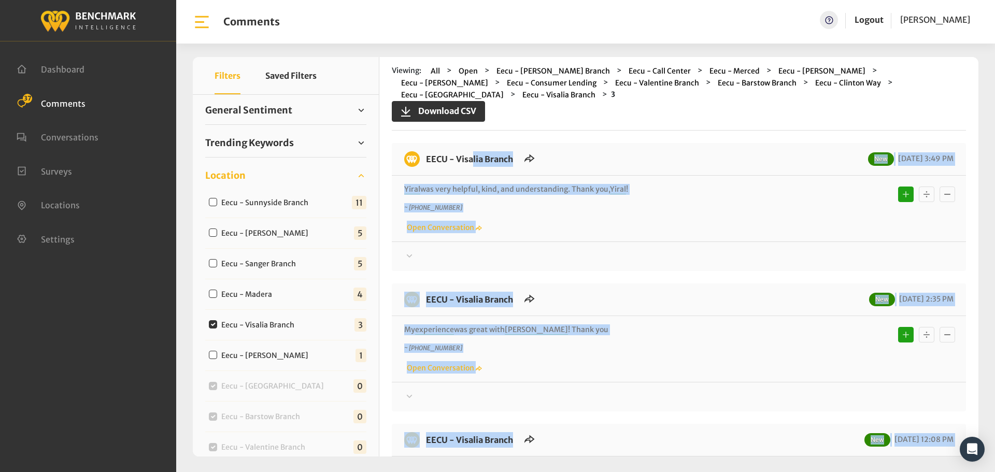
drag, startPoint x: 534, startPoint y: 318, endPoint x: 424, endPoint y: 171, distance: 183.2
click at [424, 171] on div "EECU - Visalia Branch New [DATE] 3:49 PM Yiral was very helpful, kind, and unde…" at bounding box center [679, 347] width 574 height 409
click at [673, 260] on div at bounding box center [678, 256] width 549 height 12
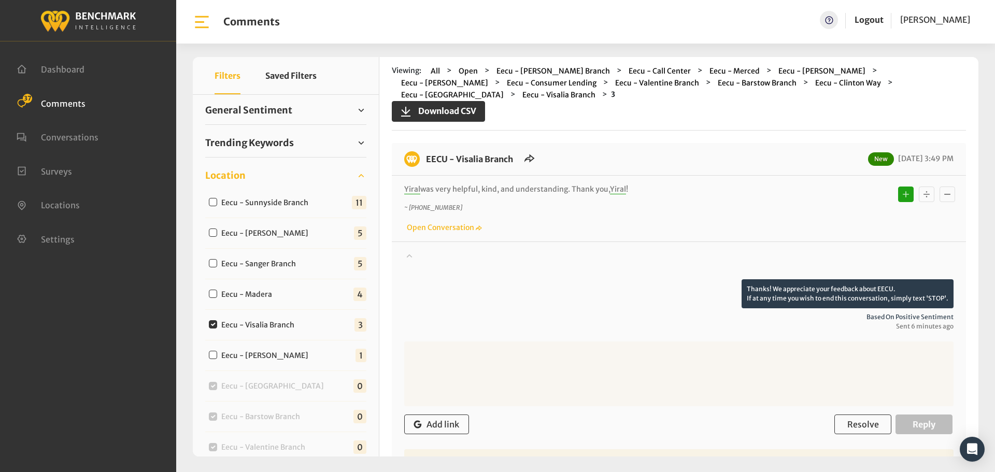
scroll to position [207, 0]
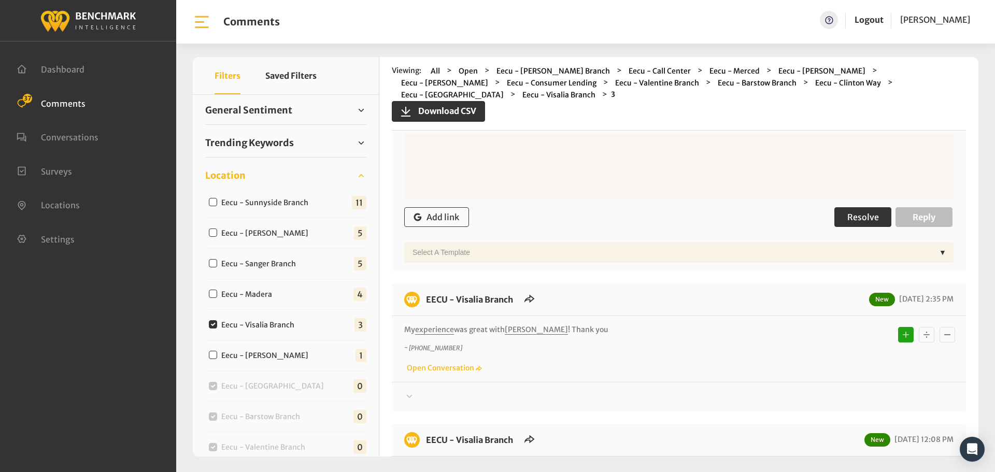
click at [867, 214] on span "Resolve" at bounding box center [863, 217] width 32 height 10
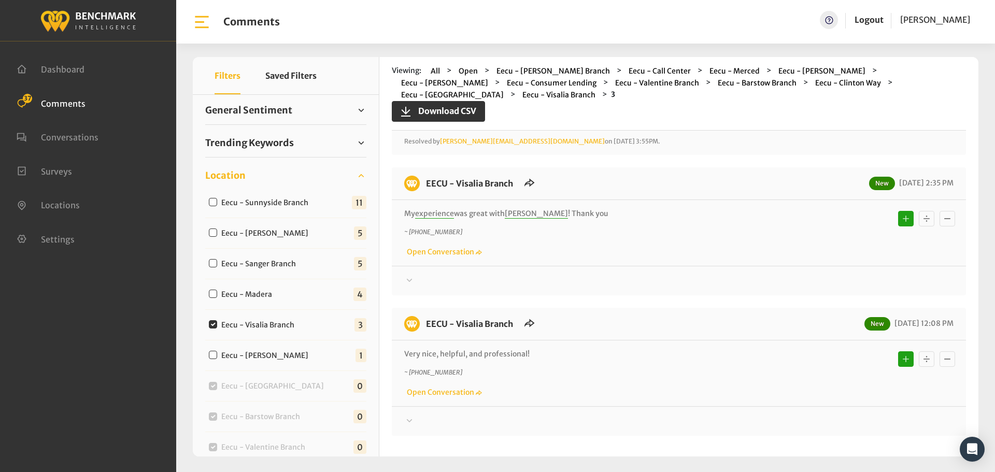
click at [808, 279] on div at bounding box center [678, 281] width 549 height 12
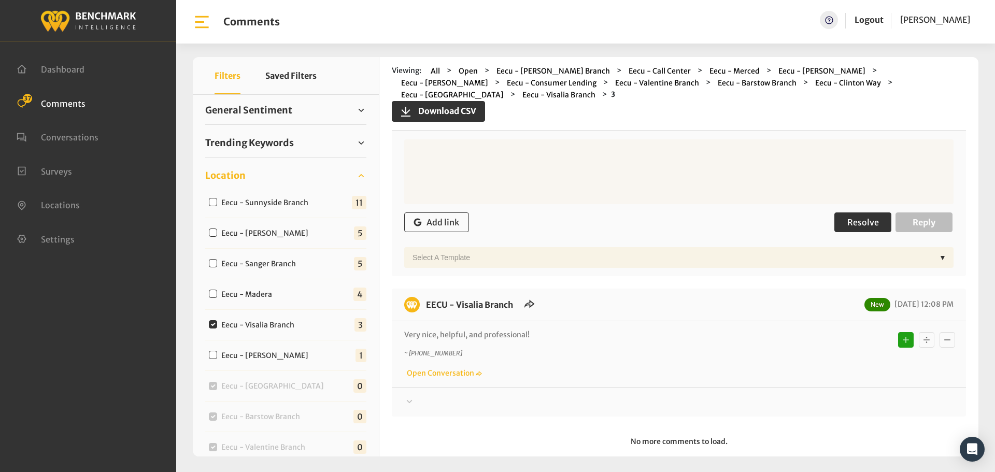
click at [858, 216] on button "Resolve" at bounding box center [862, 222] width 57 height 20
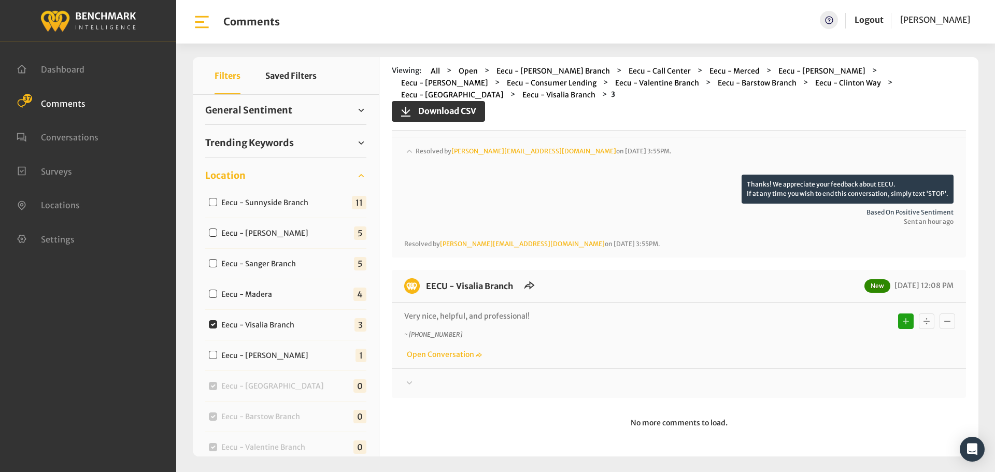
click at [835, 386] on div at bounding box center [678, 383] width 549 height 12
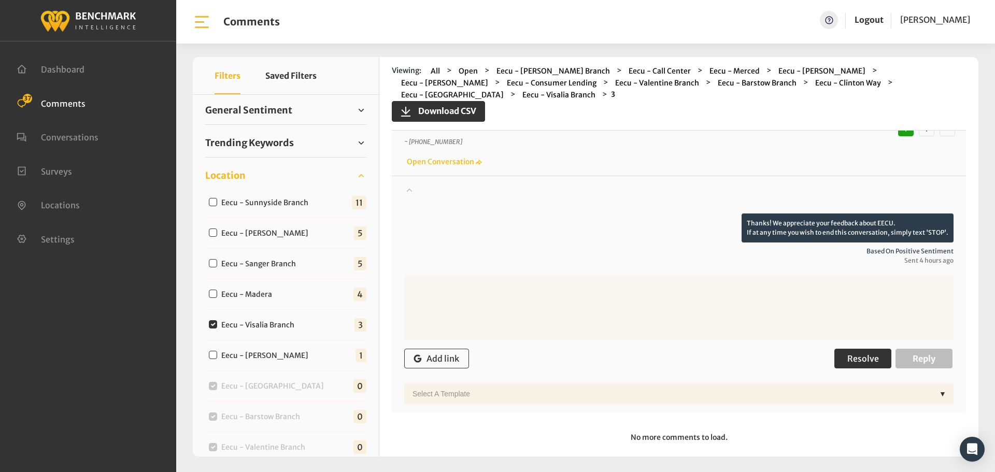
click at [855, 362] on span "Resolve" at bounding box center [863, 358] width 32 height 10
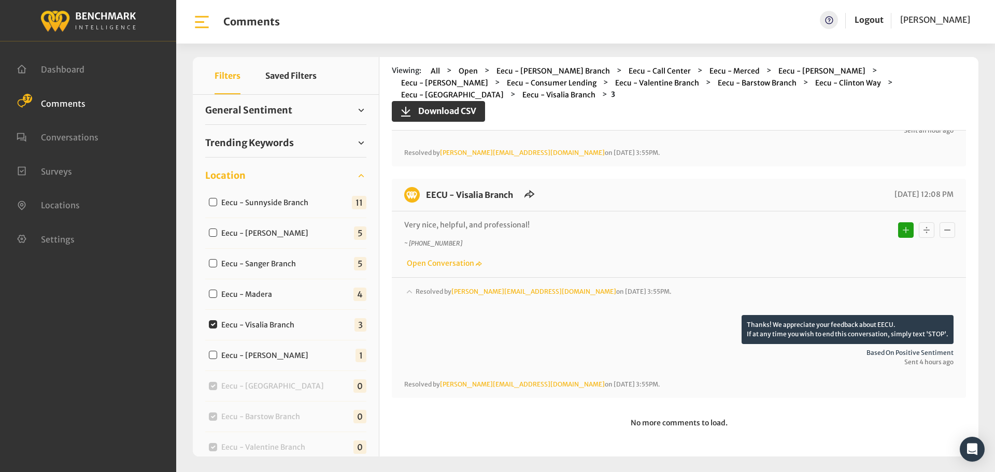
click at [269, 293] on label "Eecu - Madera" at bounding box center [249, 294] width 63 height 11
click at [217, 293] on input "Eecu - Madera" at bounding box center [213, 294] width 8 height 8
checkbox input "true"
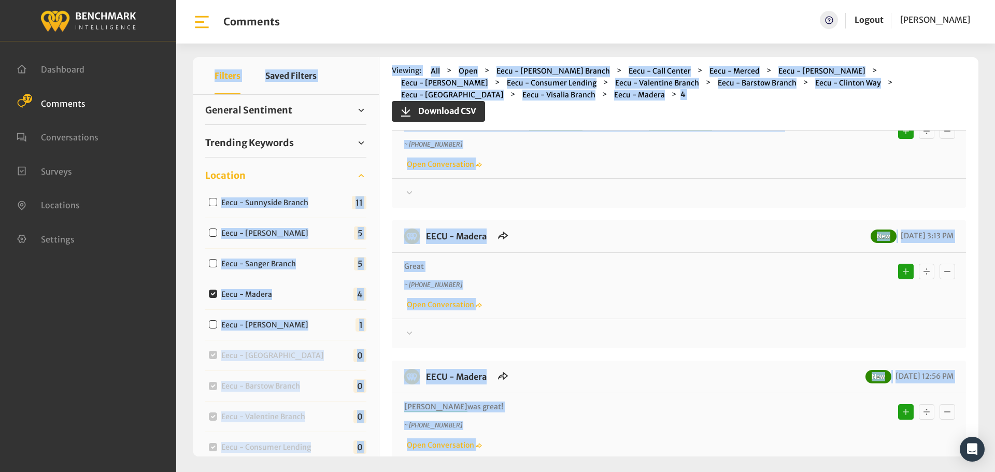
scroll to position [0, 0]
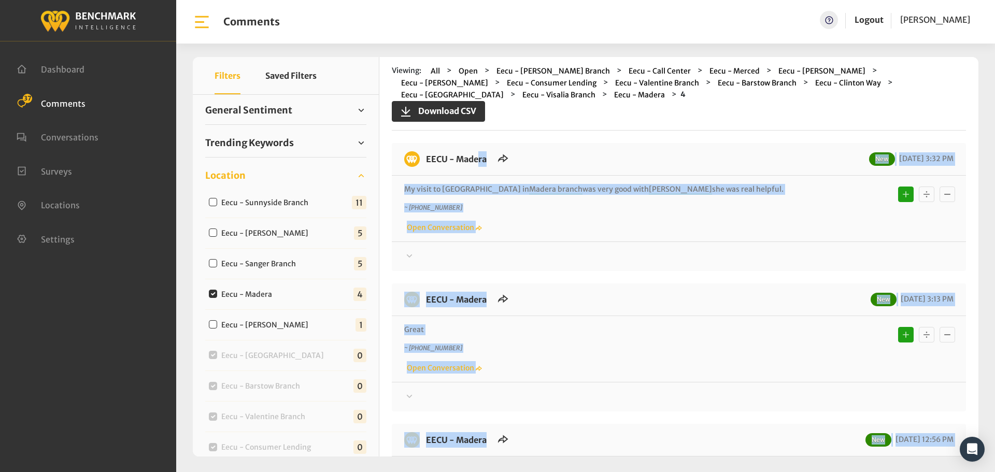
drag, startPoint x: 657, startPoint y: 319, endPoint x: 425, endPoint y: 162, distance: 280.6
click at [425, 162] on div "EECU - Madera New [DATE] 3:32 PM My visit to [GEOGRAPHIC_DATA] in [GEOGRAPHIC_D…" at bounding box center [679, 428] width 574 height 571
click at [807, 250] on div at bounding box center [678, 256] width 549 height 12
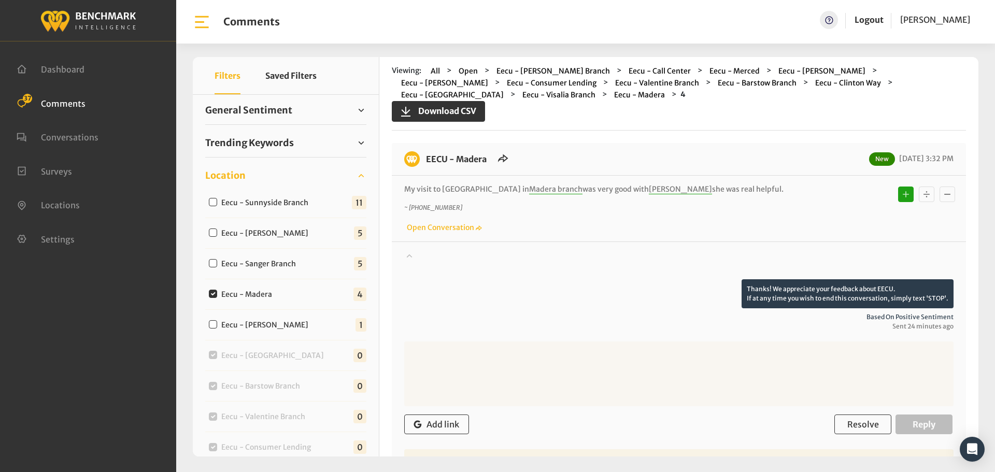
scroll to position [207, 0]
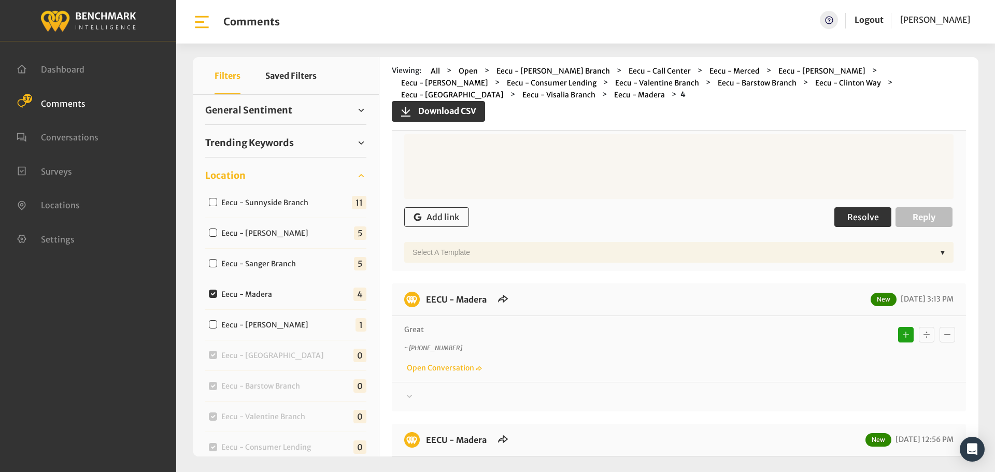
click at [847, 220] on span "Resolve" at bounding box center [863, 217] width 32 height 10
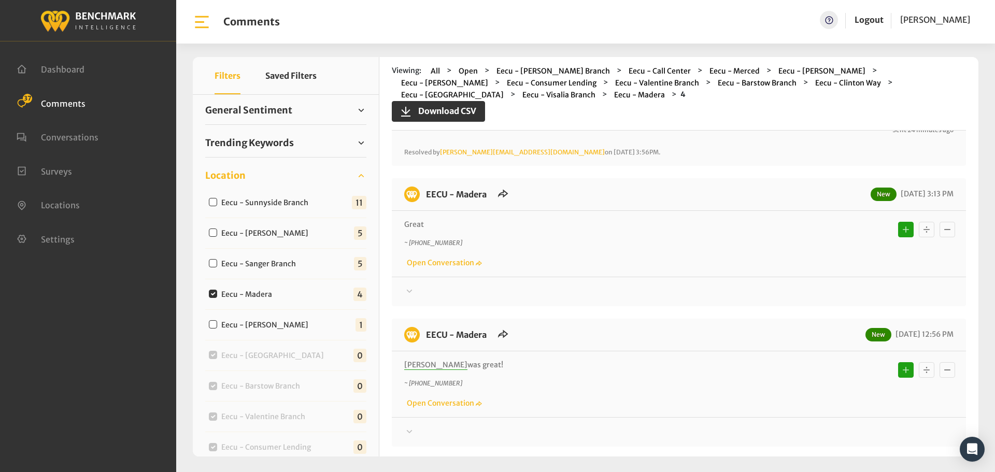
click at [835, 285] on div at bounding box center [678, 291] width 549 height 12
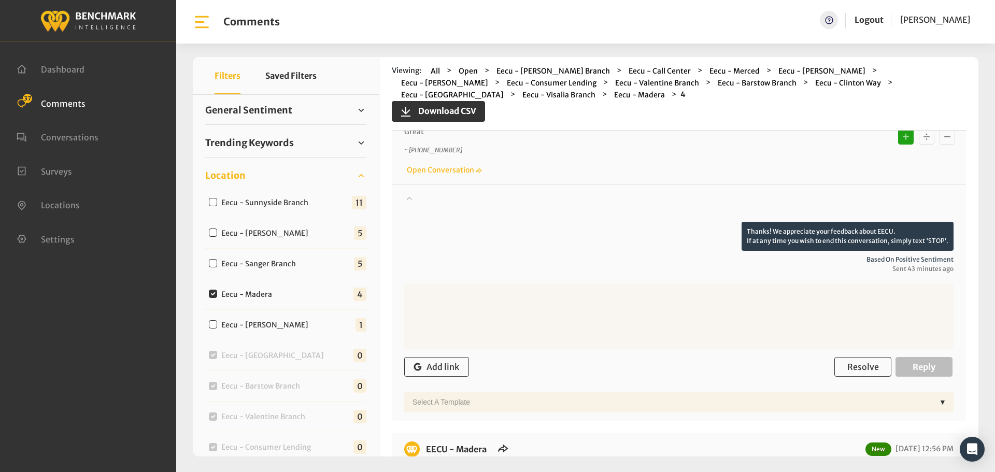
scroll to position [414, 0]
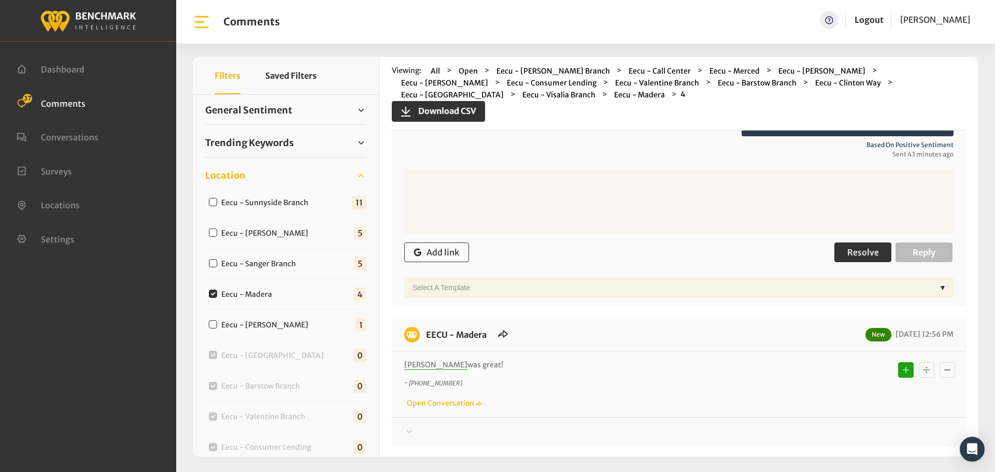
click at [854, 247] on span "Resolve" at bounding box center [863, 252] width 32 height 10
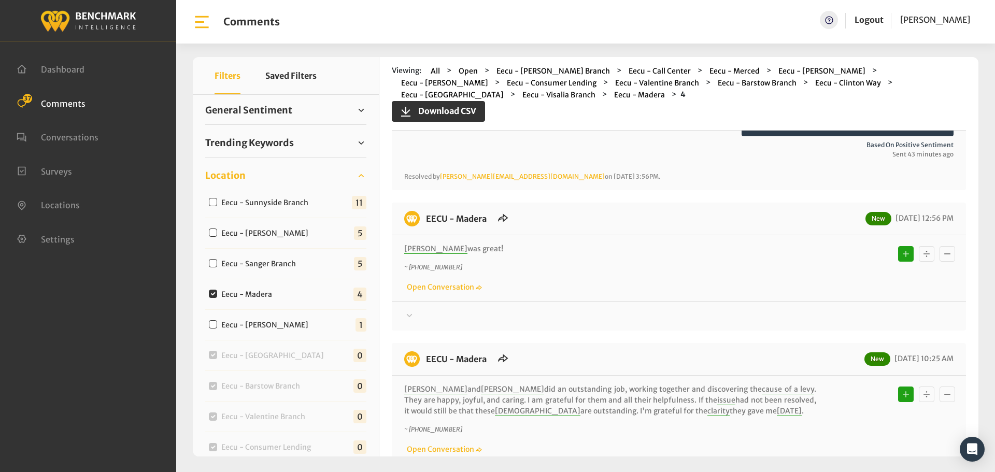
click at [837, 310] on div at bounding box center [678, 316] width 549 height 12
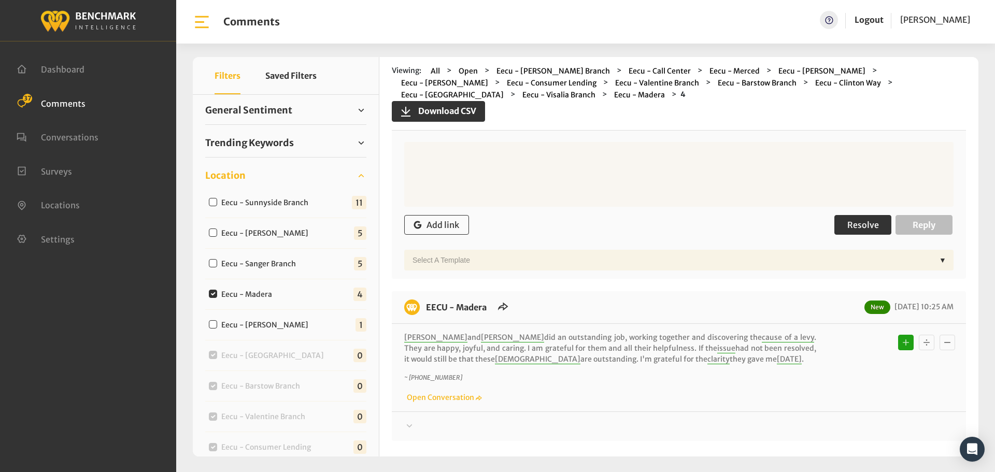
click at [858, 220] on span "Resolve" at bounding box center [863, 225] width 32 height 10
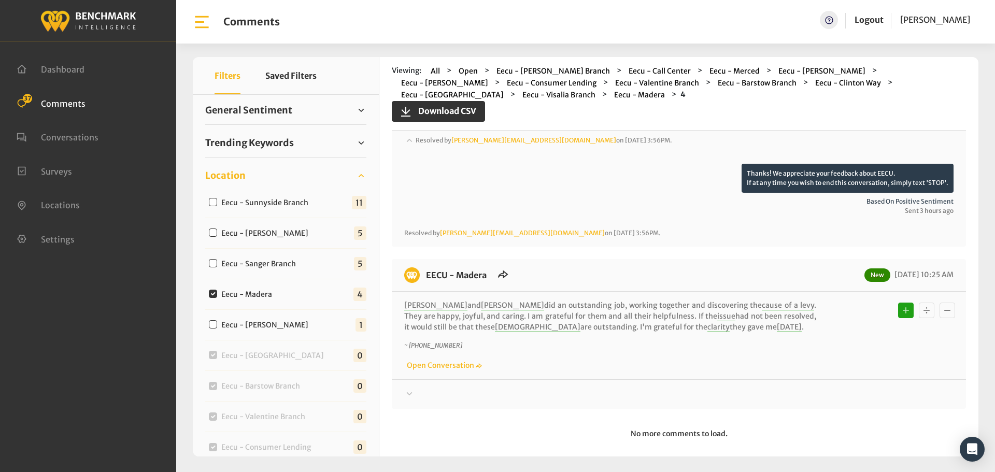
click at [821, 388] on div at bounding box center [678, 394] width 549 height 12
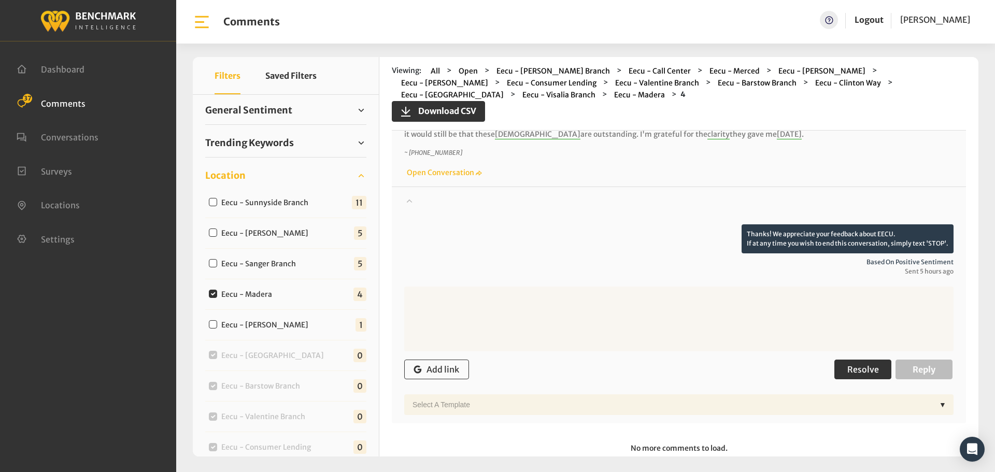
click at [847, 364] on span "Resolve" at bounding box center [863, 369] width 32 height 10
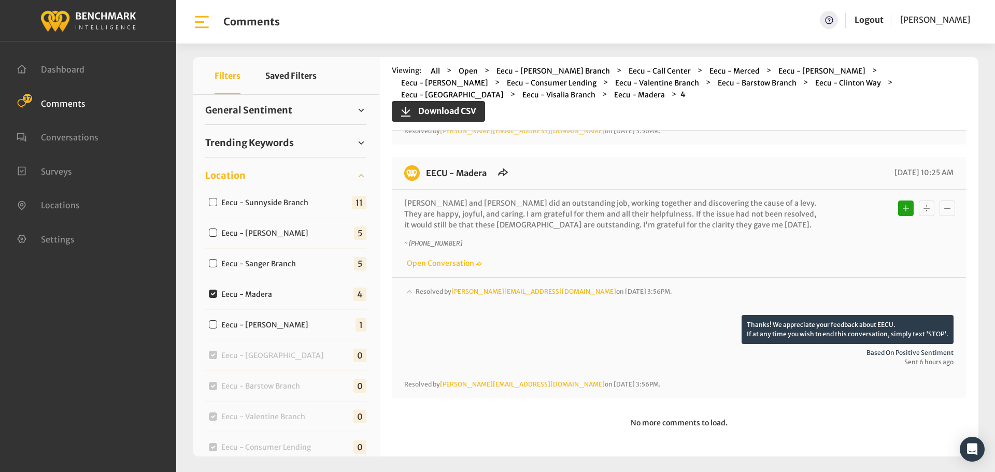
scroll to position [681, 0]
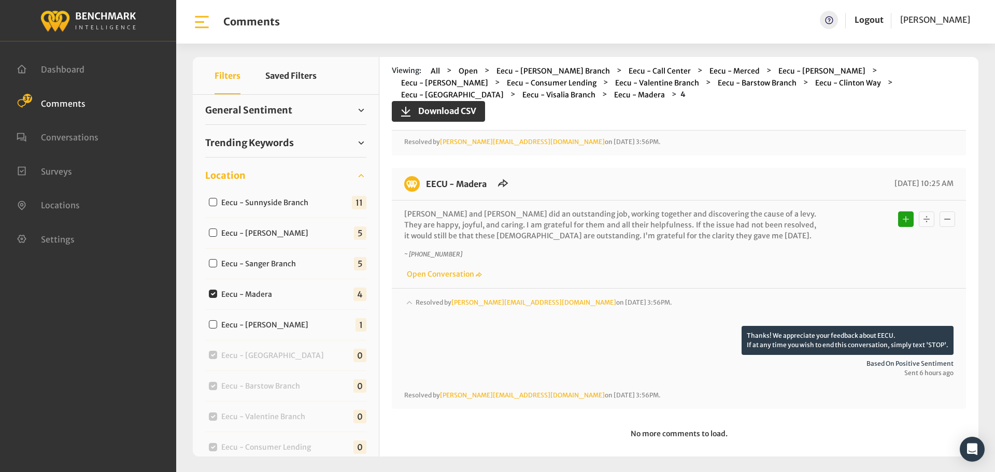
click at [274, 268] on label "Eecu - Sanger Branch" at bounding box center [261, 264] width 87 height 11
click at [217, 267] on input "Eecu - Sanger Branch" at bounding box center [213, 263] width 8 height 8
checkbox input "true"
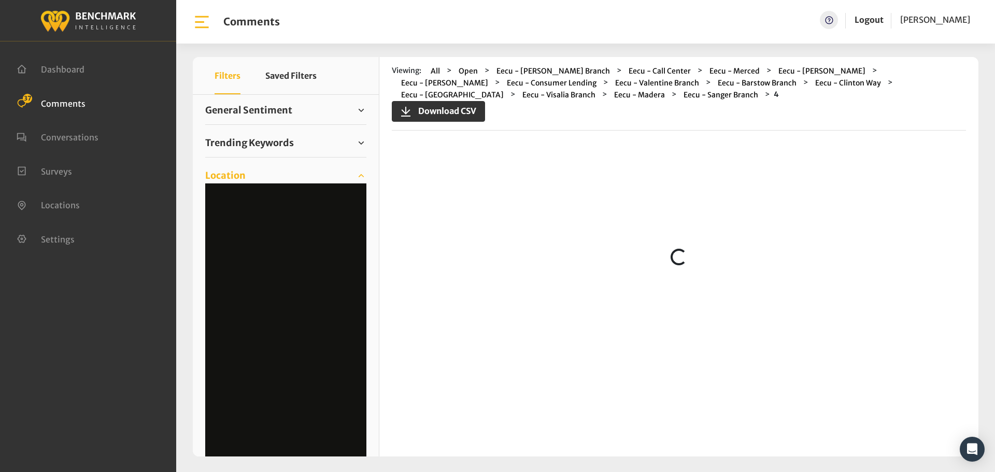
scroll to position [0, 0]
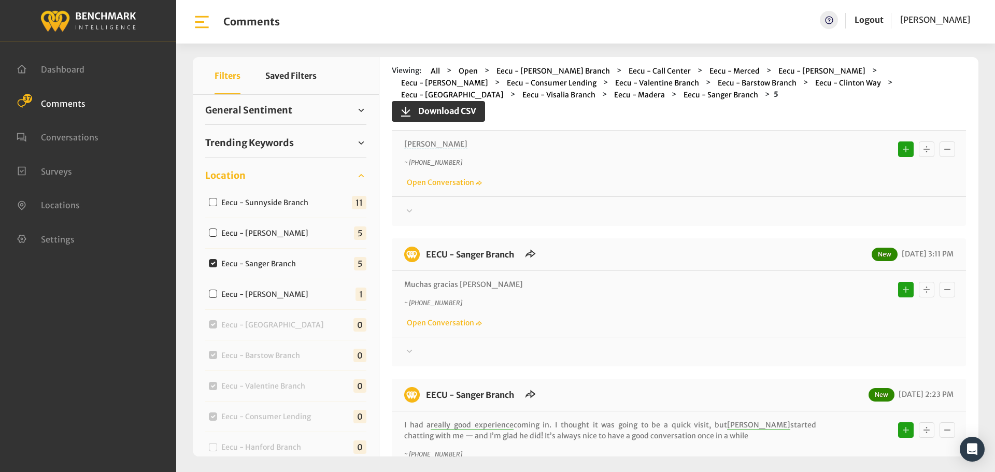
click at [574, 217] on div at bounding box center [678, 211] width 549 height 12
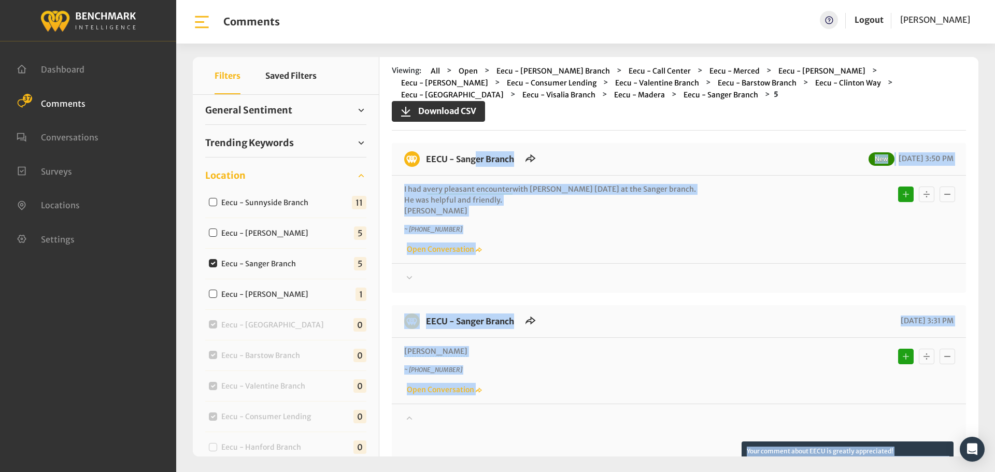
drag, startPoint x: 545, startPoint y: 317, endPoint x: 420, endPoint y: 152, distance: 206.4
click at [830, 277] on div at bounding box center [678, 278] width 549 height 12
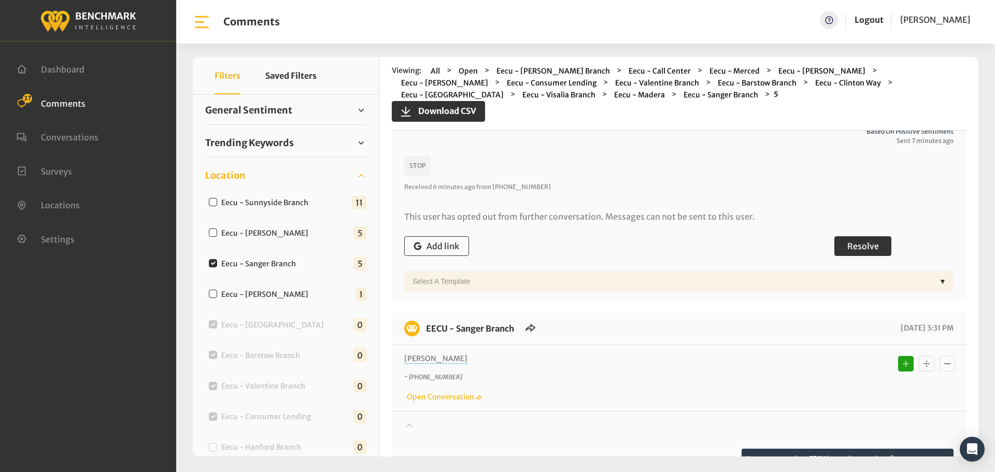
click at [852, 245] on span "Resolve" at bounding box center [863, 246] width 32 height 10
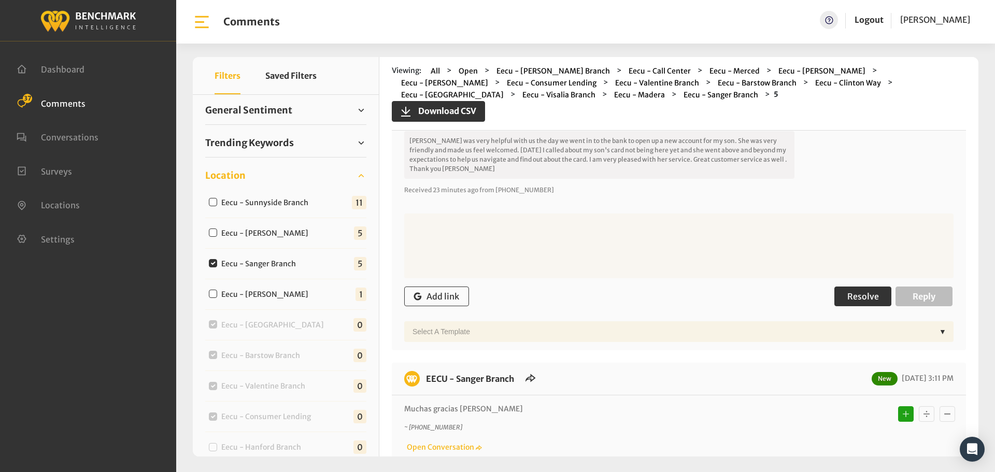
click at [844, 289] on button "Resolve" at bounding box center [862, 296] width 57 height 20
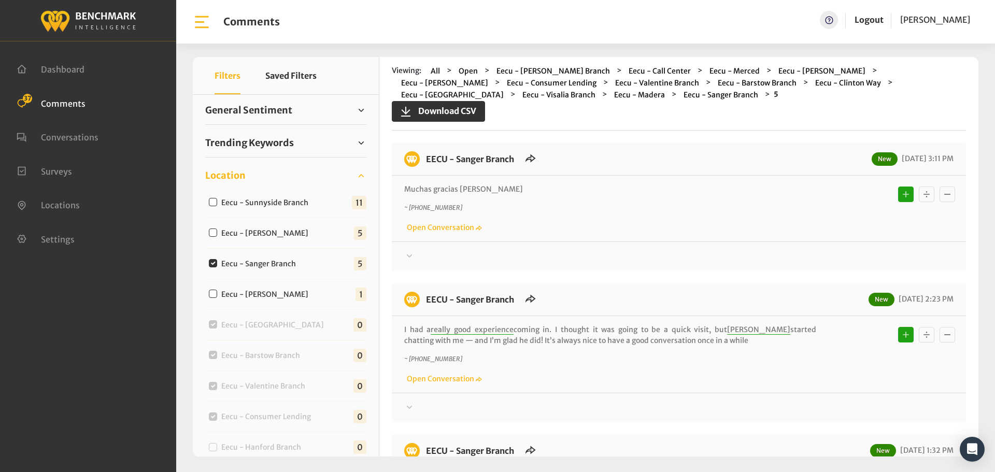
click at [827, 249] on div "Thanks! We appreciate your feedback about EECU. If at any time you wish to end …" at bounding box center [679, 251] width 574 height 21
click at [834, 251] on div at bounding box center [678, 256] width 549 height 12
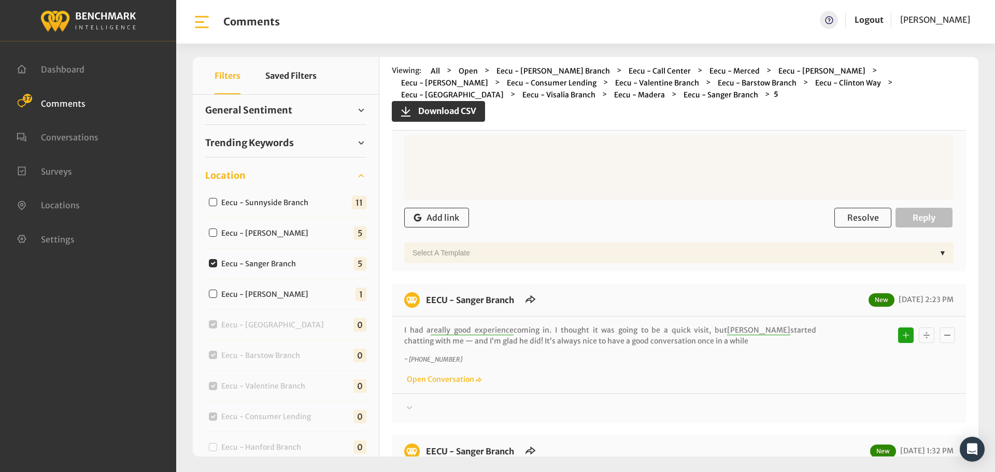
scroll to position [829, 0]
click at [856, 214] on span "Resolve" at bounding box center [863, 217] width 32 height 10
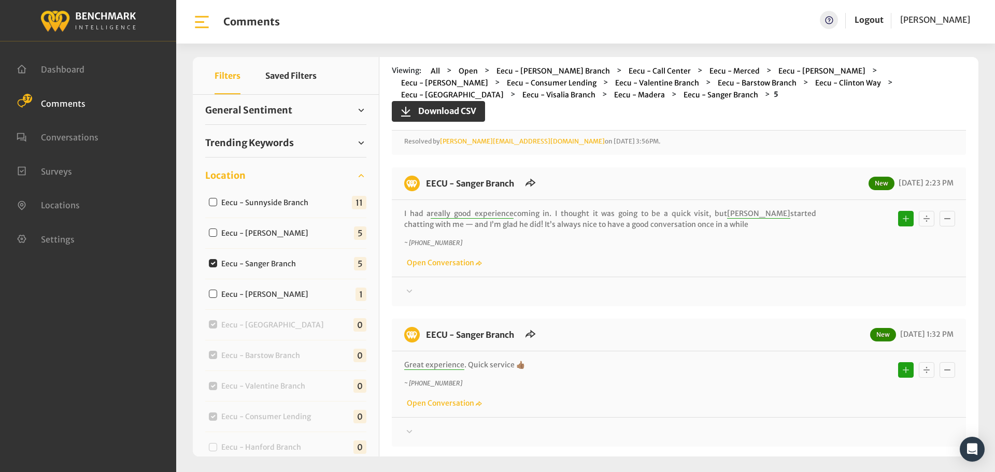
click at [848, 294] on div at bounding box center [678, 291] width 549 height 12
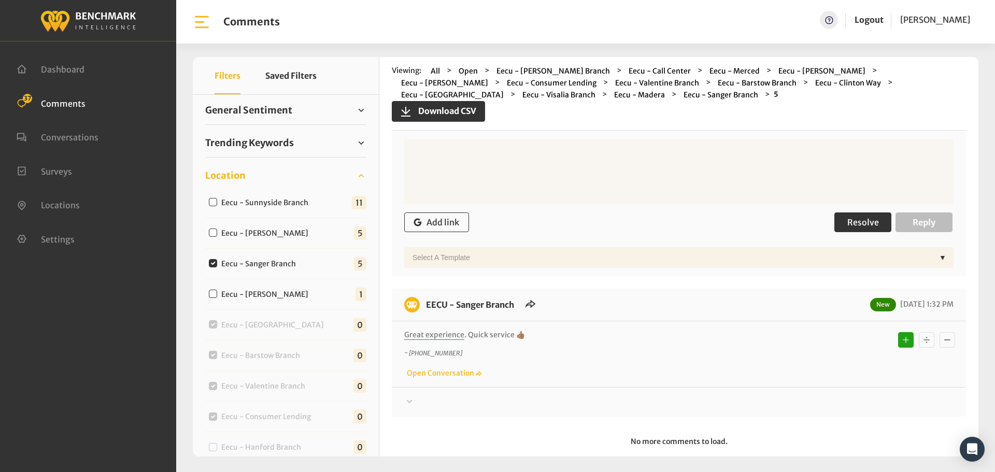
click at [854, 228] on button "Resolve" at bounding box center [862, 222] width 57 height 20
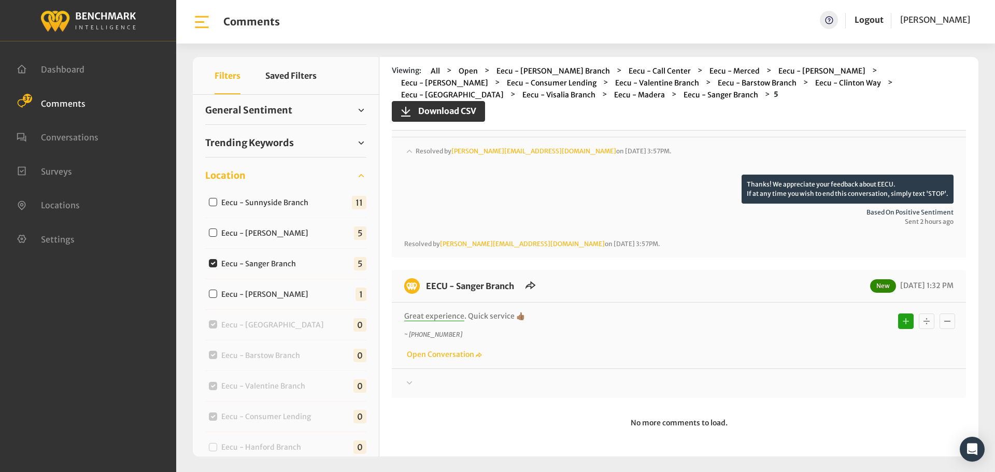
click at [854, 383] on div at bounding box center [678, 383] width 549 height 12
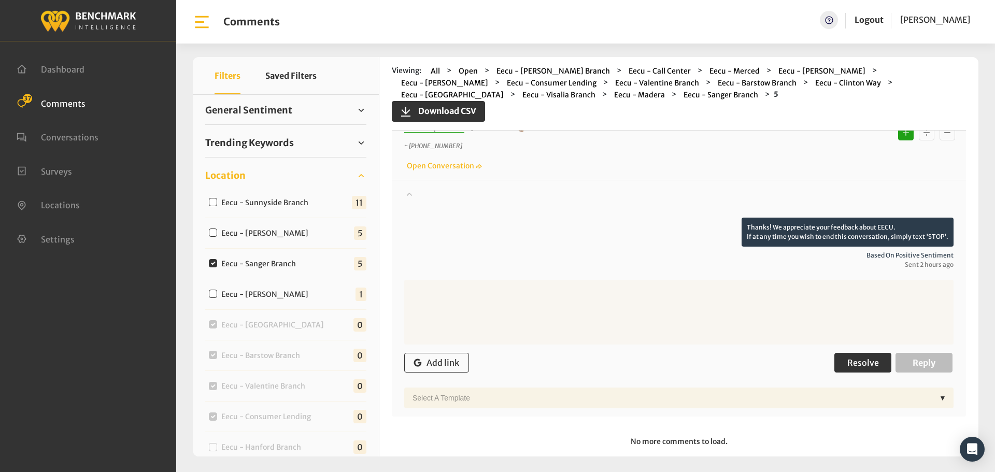
click at [863, 363] on span "Resolve" at bounding box center [863, 362] width 32 height 10
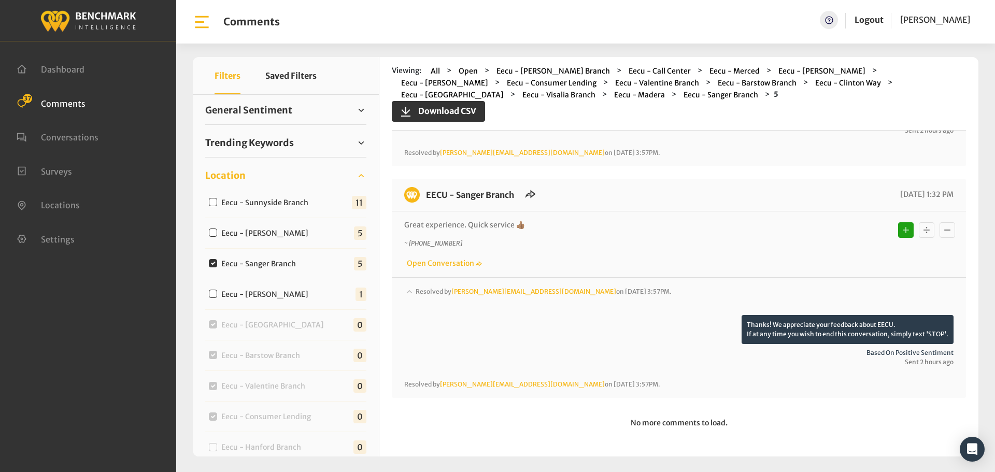
scroll to position [1060, 0]
click at [273, 232] on label "Eecu - [PERSON_NAME]" at bounding box center [267, 233] width 99 height 11
click at [217, 232] on input "Eecu - [PERSON_NAME]" at bounding box center [213, 232] width 8 height 8
checkbox input "true"
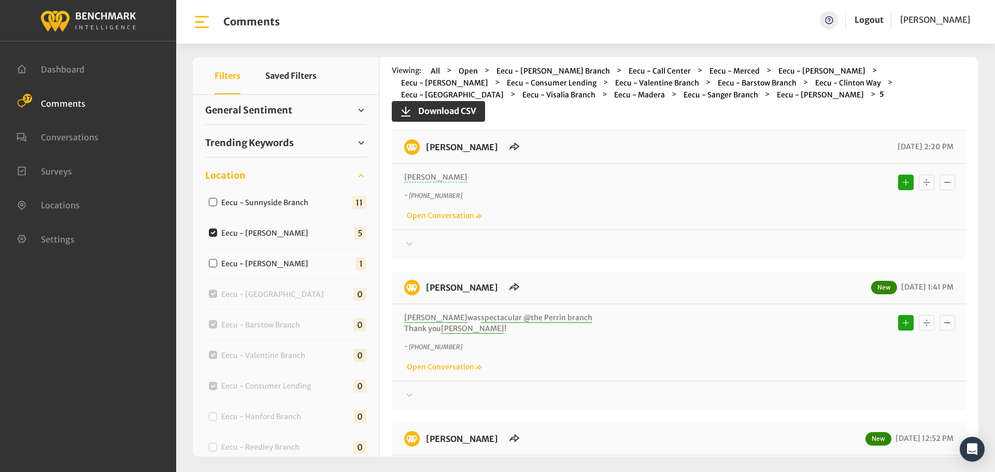
scroll to position [155, 0]
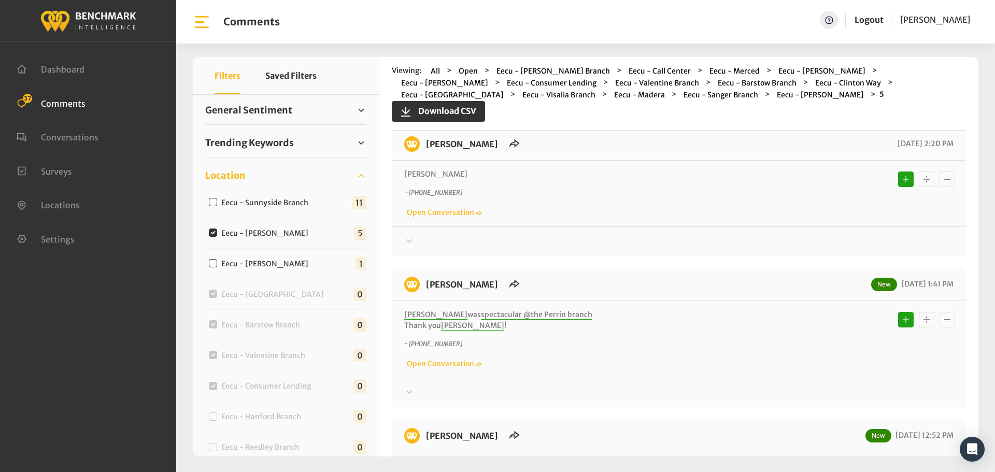
click at [502, 235] on div at bounding box center [678, 241] width 549 height 12
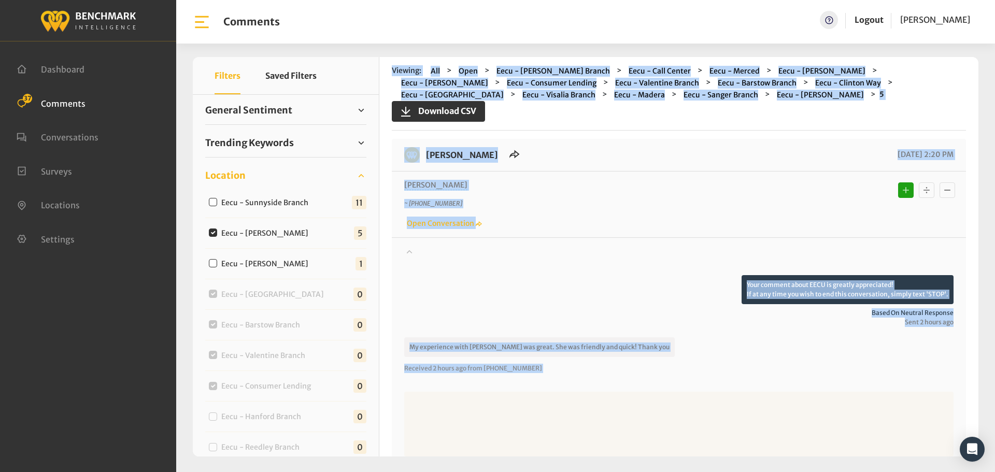
scroll to position [0, 0]
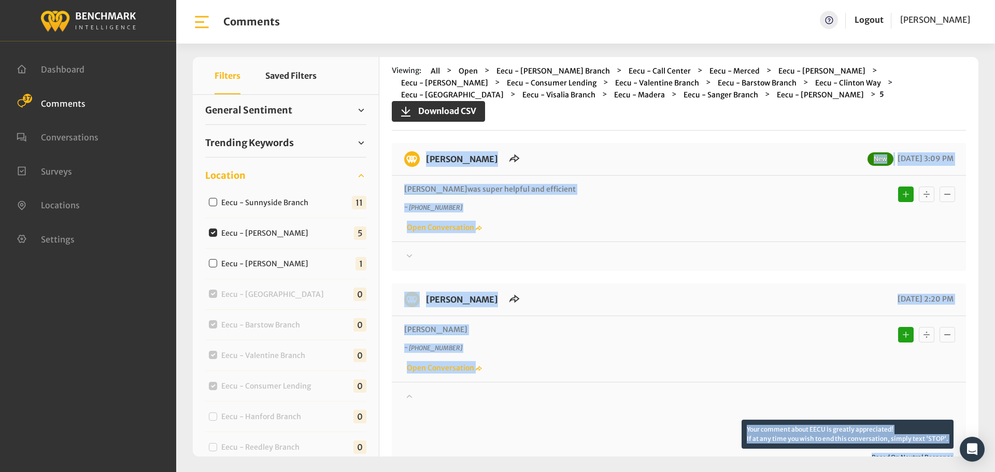
drag, startPoint x: 515, startPoint y: 315, endPoint x: 420, endPoint y: 166, distance: 176.8
click at [800, 254] on div at bounding box center [678, 256] width 549 height 12
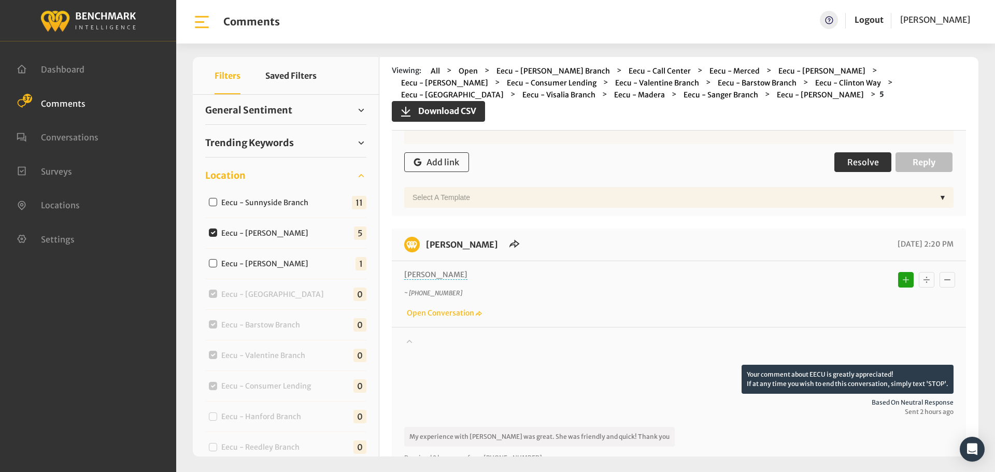
click at [850, 161] on span "Resolve" at bounding box center [863, 162] width 32 height 10
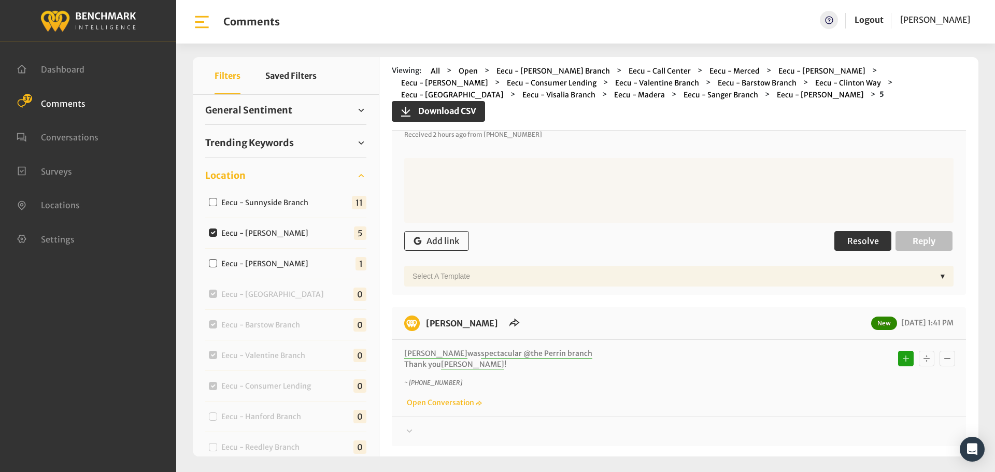
click at [864, 246] on span "Resolve" at bounding box center [863, 241] width 32 height 10
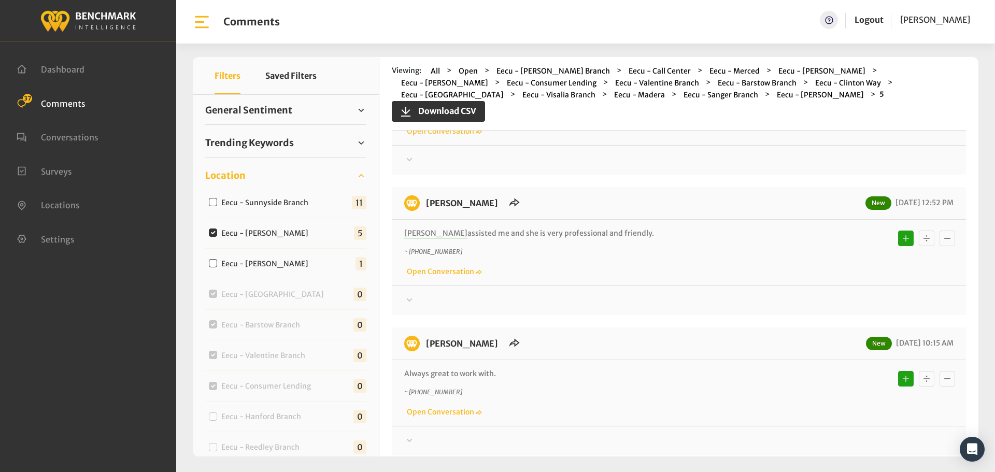
click at [820, 165] on div at bounding box center [678, 160] width 549 height 12
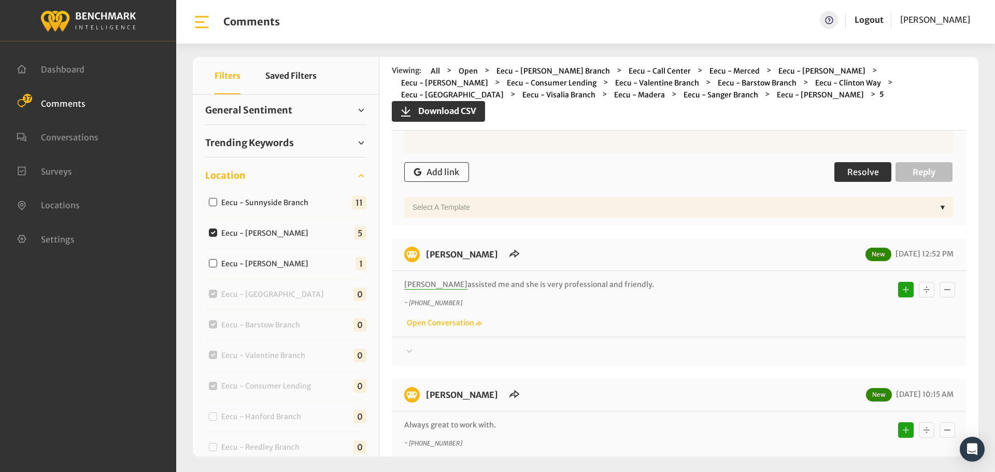
click at [850, 172] on span "Resolve" at bounding box center [863, 172] width 32 height 10
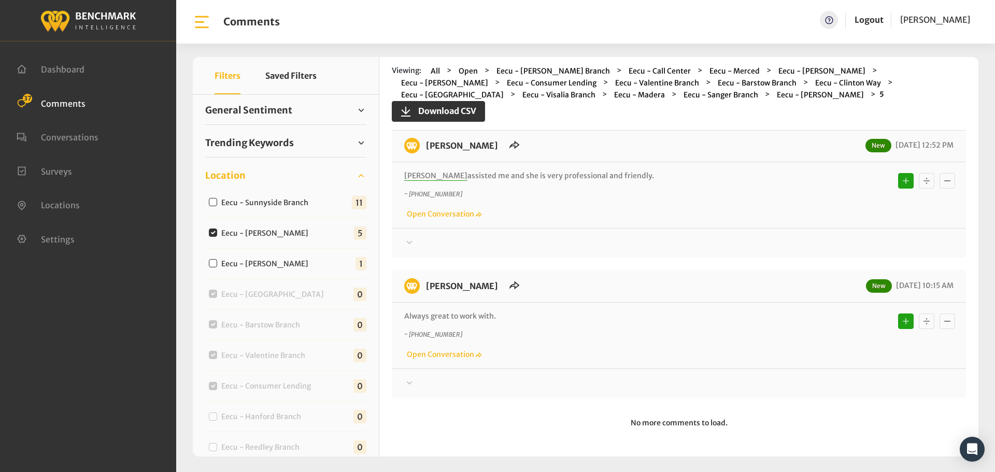
click at [847, 247] on div at bounding box center [678, 243] width 549 height 12
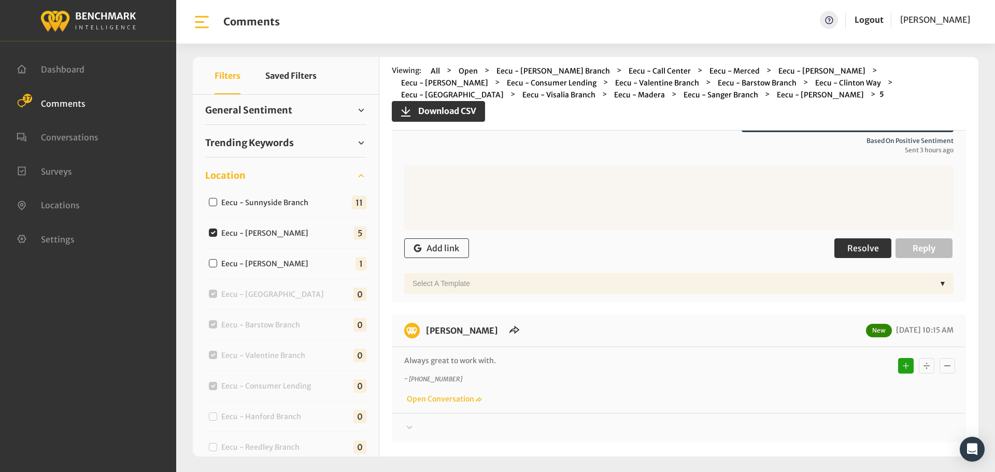
click at [847, 240] on button "Resolve" at bounding box center [862, 248] width 57 height 20
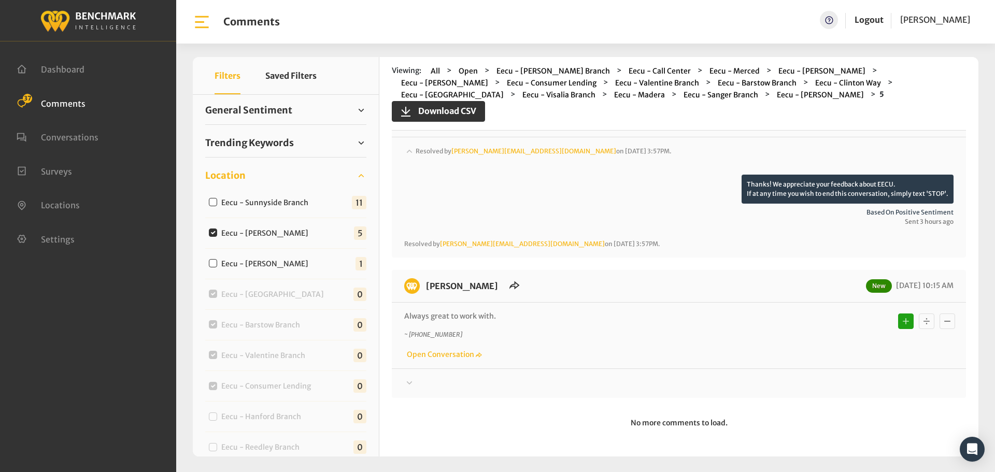
click at [846, 379] on div at bounding box center [678, 383] width 549 height 12
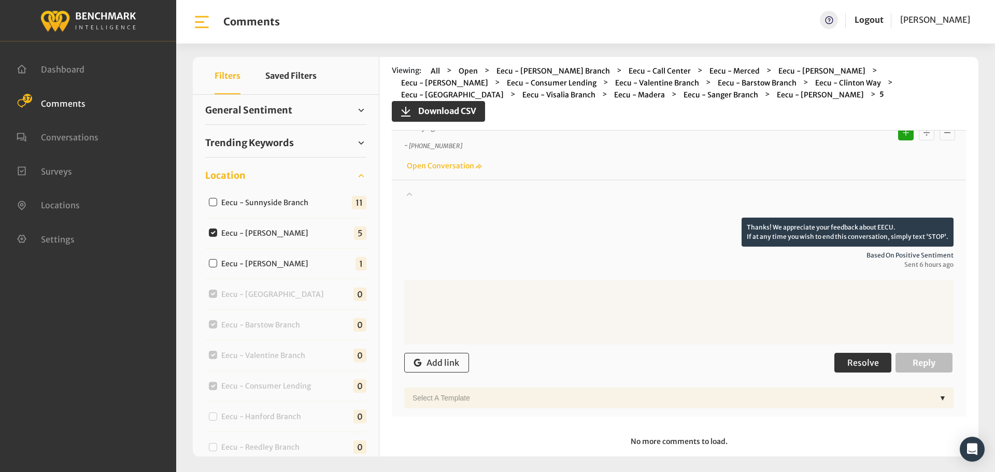
click at [855, 365] on span "Resolve" at bounding box center [863, 362] width 32 height 10
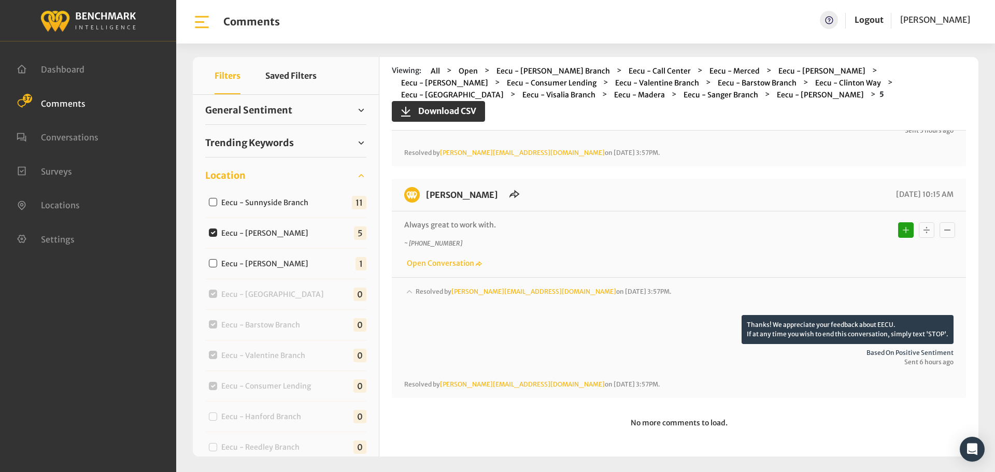
scroll to position [956, 0]
click at [266, 207] on label "Eecu - Sunnyside Branch" at bounding box center [267, 202] width 99 height 11
click at [217, 206] on input "Eecu - Sunnyside Branch" at bounding box center [213, 202] width 8 height 8
checkbox input "true"
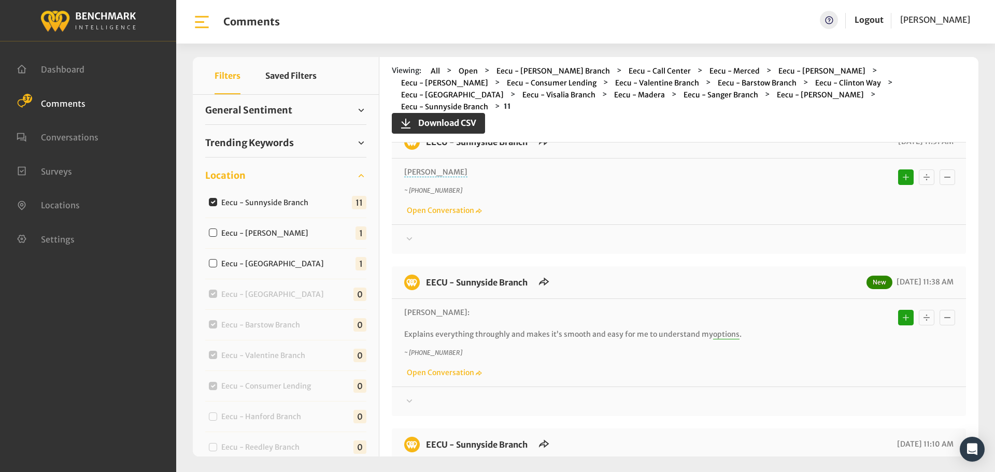
scroll to position [852, 0]
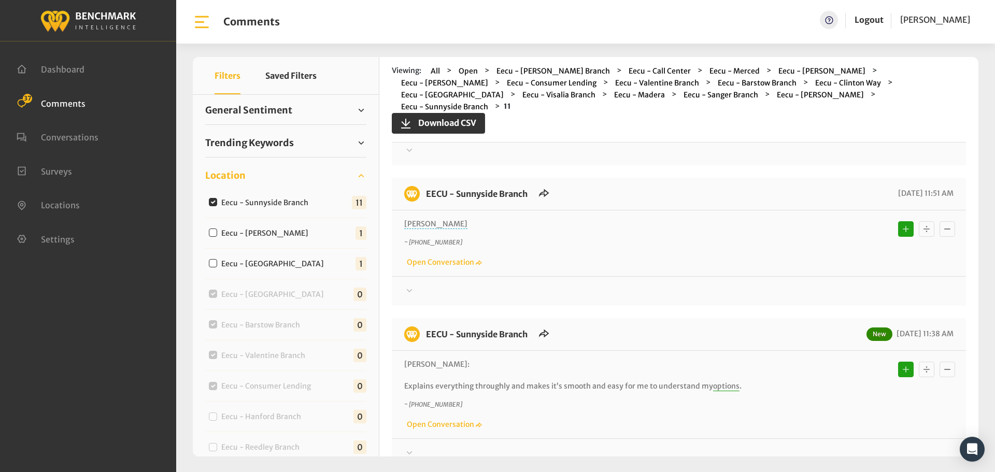
click at [660, 253] on div "[PERSON_NAME] ~ [PHONE_NUMBER] Open Conversation" at bounding box center [679, 243] width 574 height 66
click at [671, 285] on div at bounding box center [678, 291] width 549 height 12
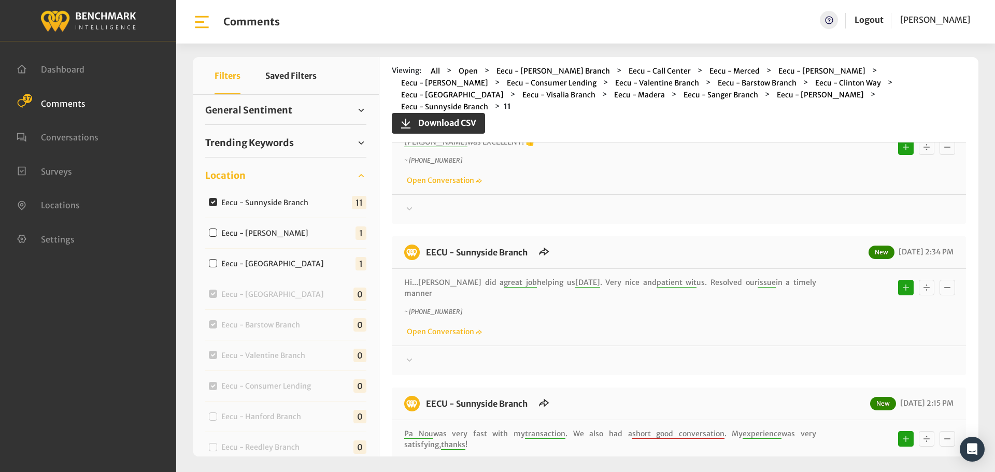
scroll to position [0, 0]
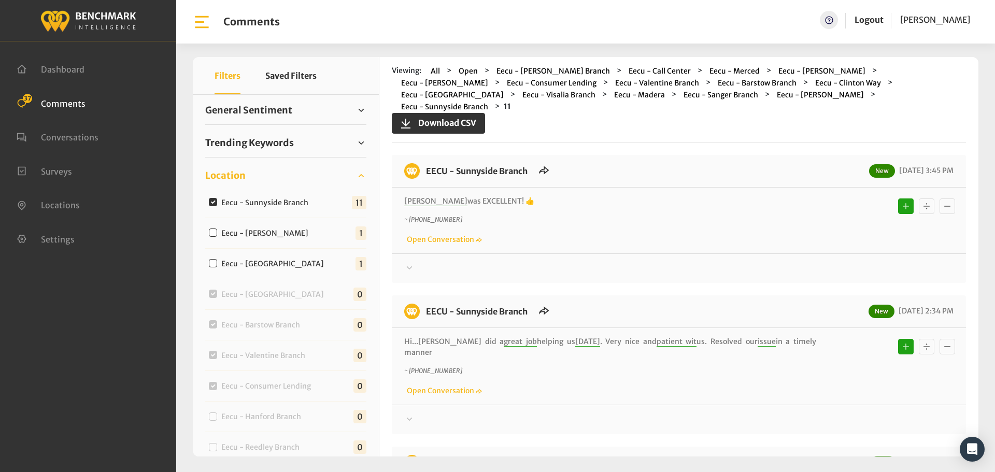
drag, startPoint x: 811, startPoint y: 316, endPoint x: 422, endPoint y: 162, distance: 418.2
click at [837, 262] on div at bounding box center [678, 268] width 549 height 12
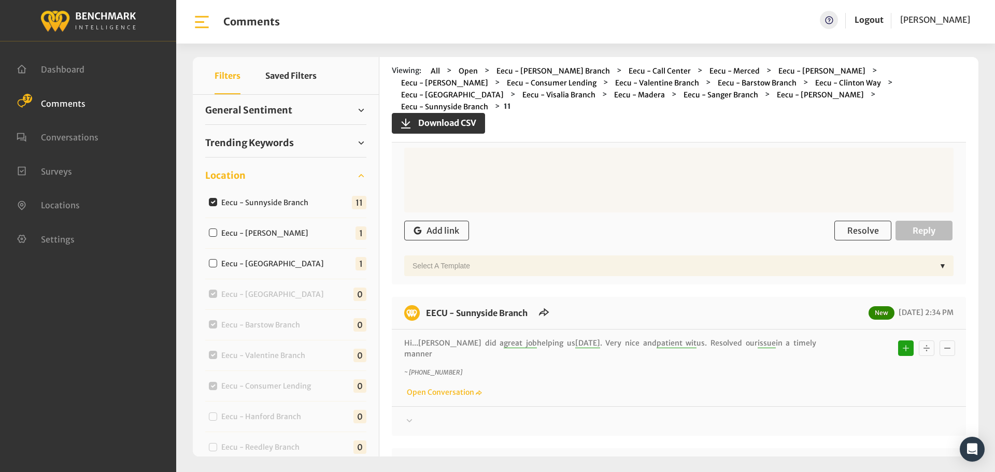
scroll to position [207, 0]
click at [847, 224] on span "Resolve" at bounding box center [863, 229] width 32 height 10
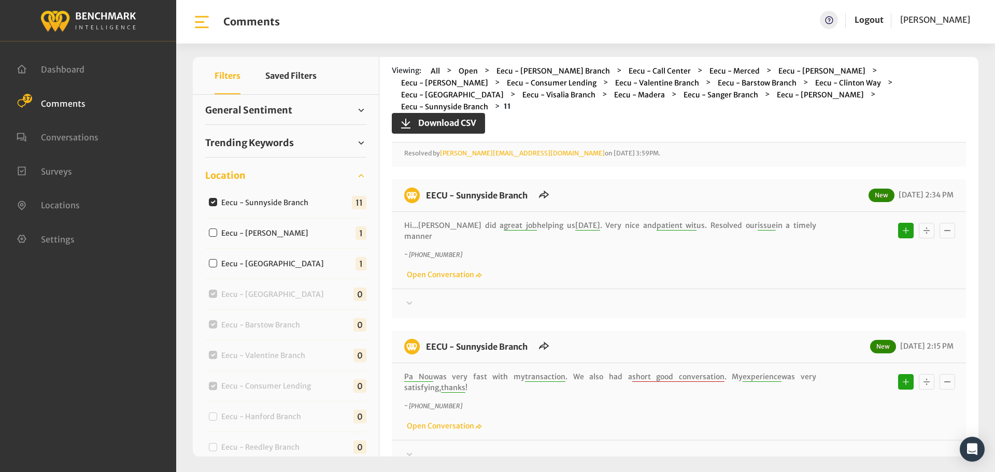
click at [848, 297] on div at bounding box center [678, 303] width 549 height 12
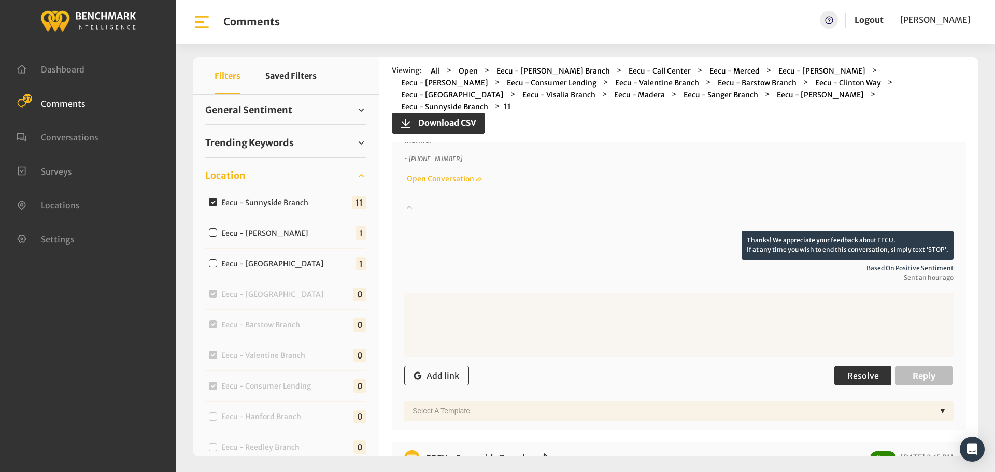
scroll to position [414, 0]
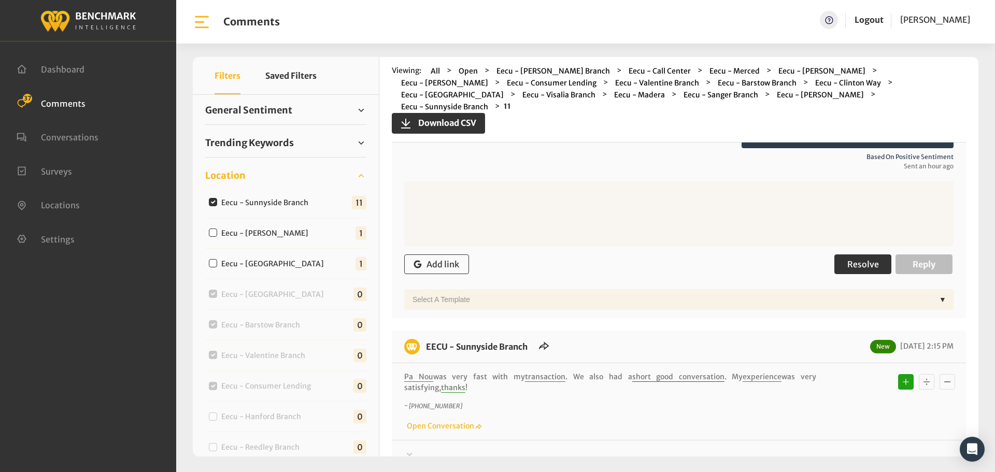
click at [857, 259] on span "Resolve" at bounding box center [863, 264] width 32 height 10
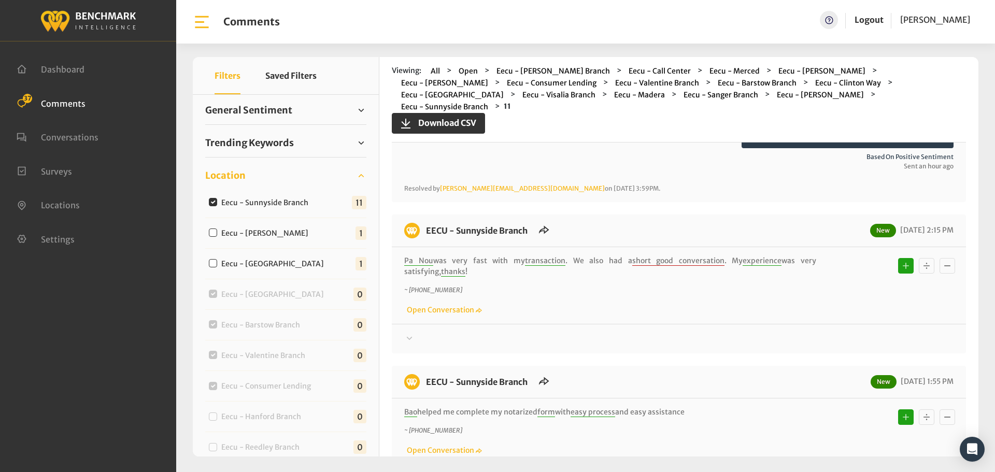
click at [845, 333] on div at bounding box center [678, 339] width 549 height 12
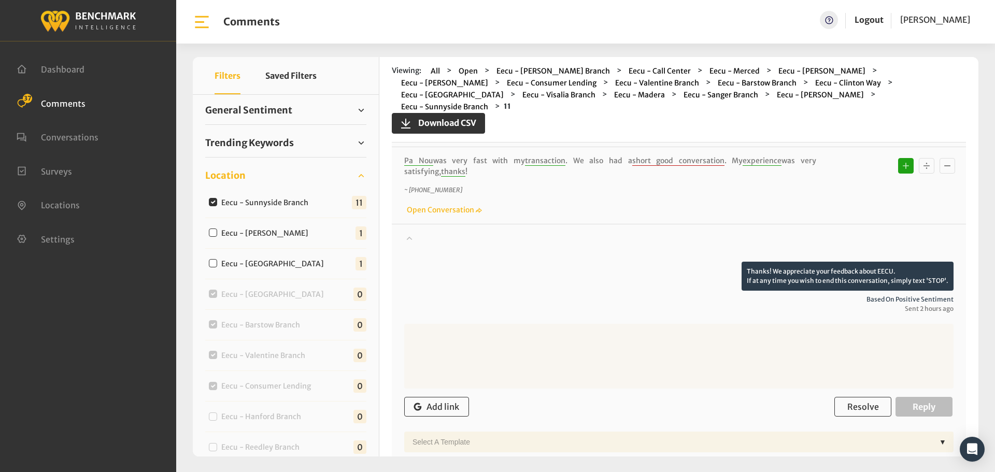
scroll to position [674, 0]
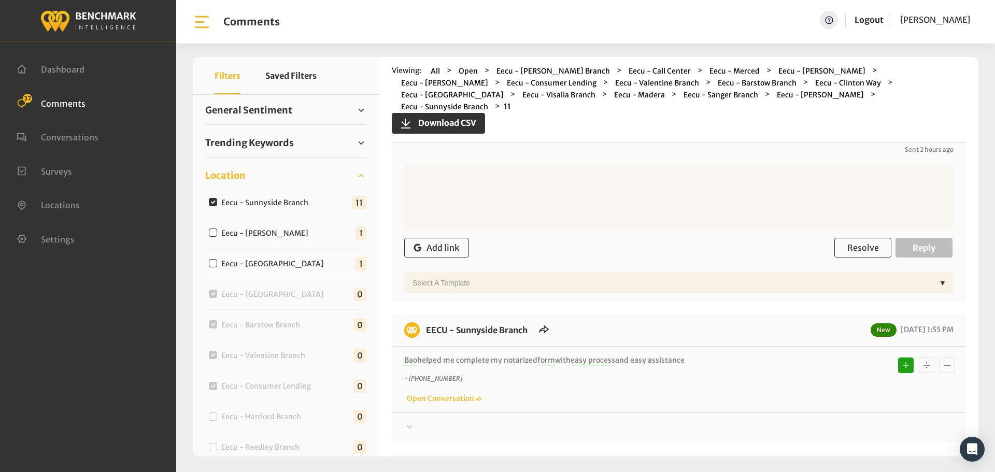
click at [853, 235] on div "Add link Resolve Reply" at bounding box center [678, 248] width 549 height 31
click at [851, 242] on span "Resolve" at bounding box center [863, 247] width 32 height 10
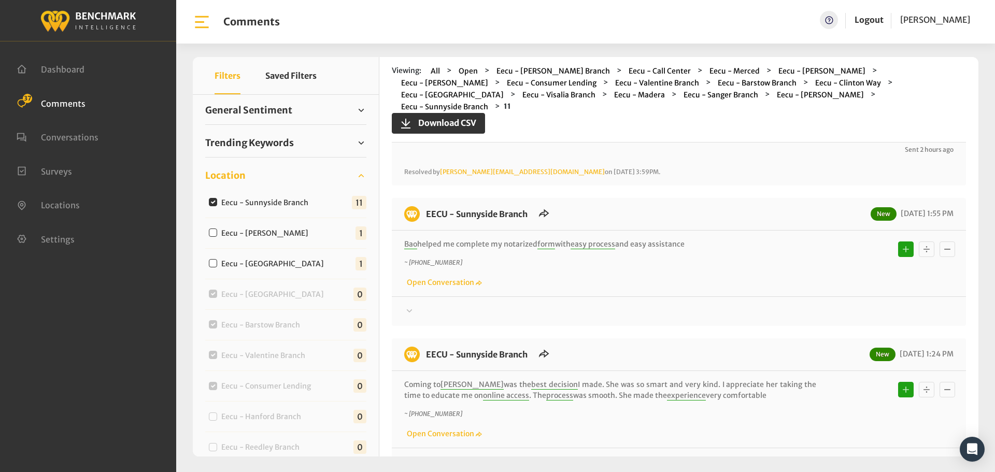
click at [836, 305] on div at bounding box center [678, 311] width 549 height 12
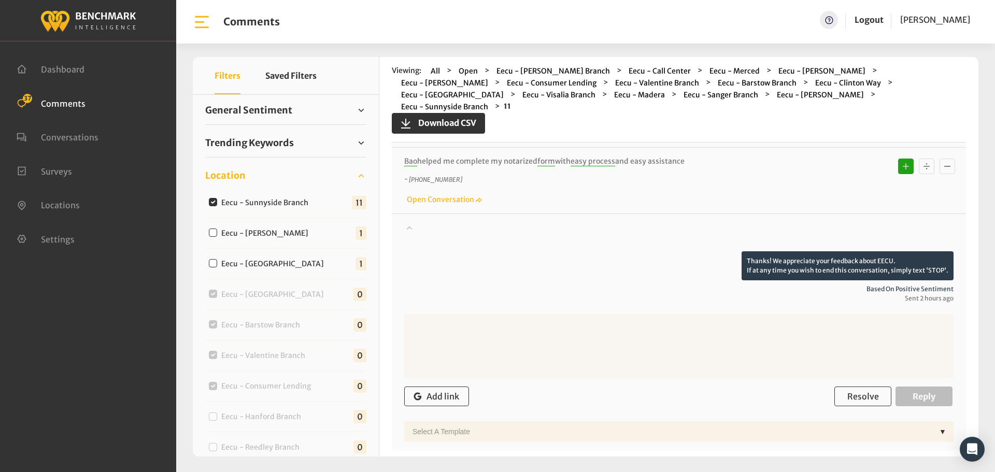
scroll to position [881, 0]
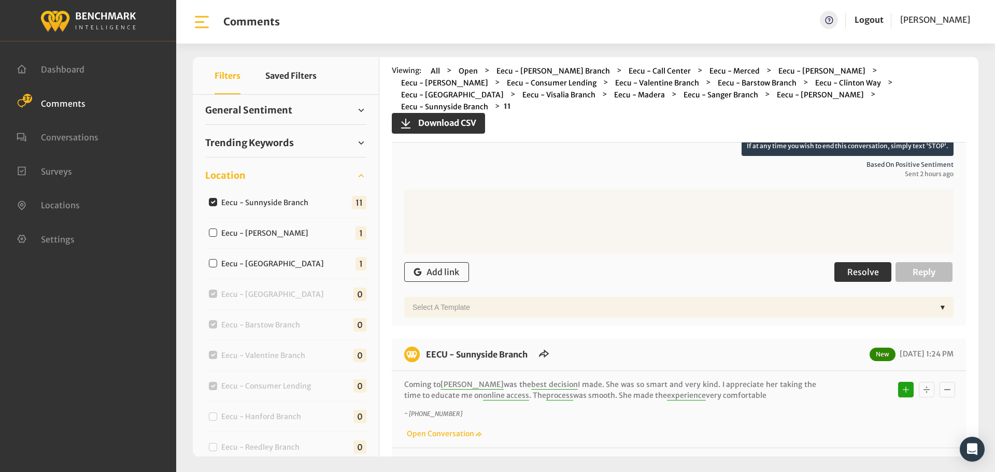
click at [849, 267] on span "Resolve" at bounding box center [863, 272] width 32 height 10
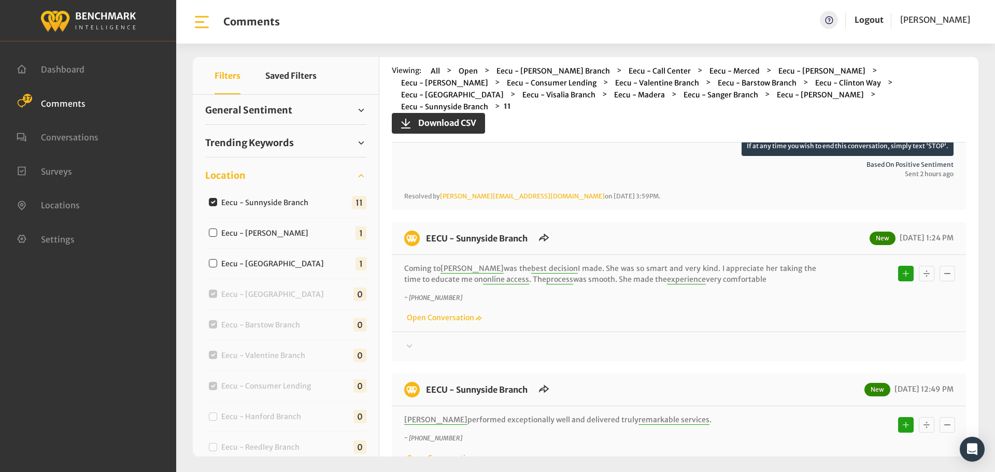
click at [851, 340] on div at bounding box center [678, 346] width 549 height 12
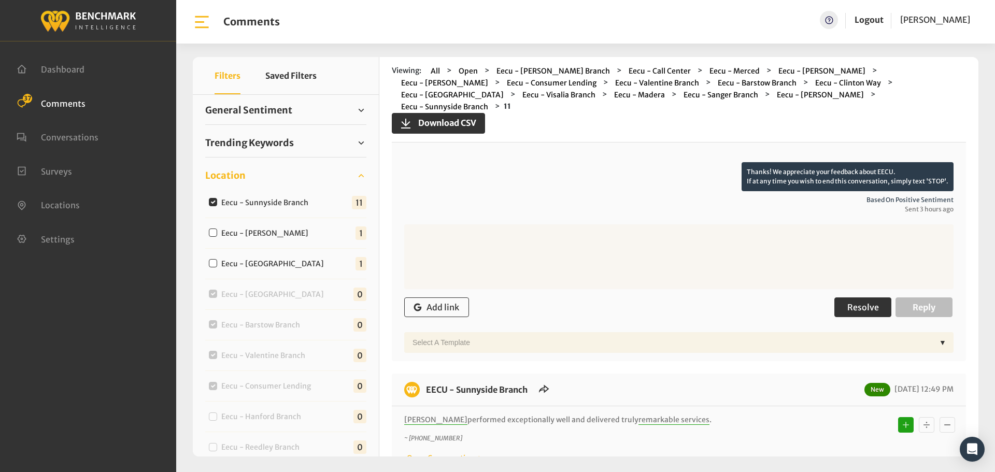
click at [853, 302] on span "Resolve" at bounding box center [863, 307] width 32 height 10
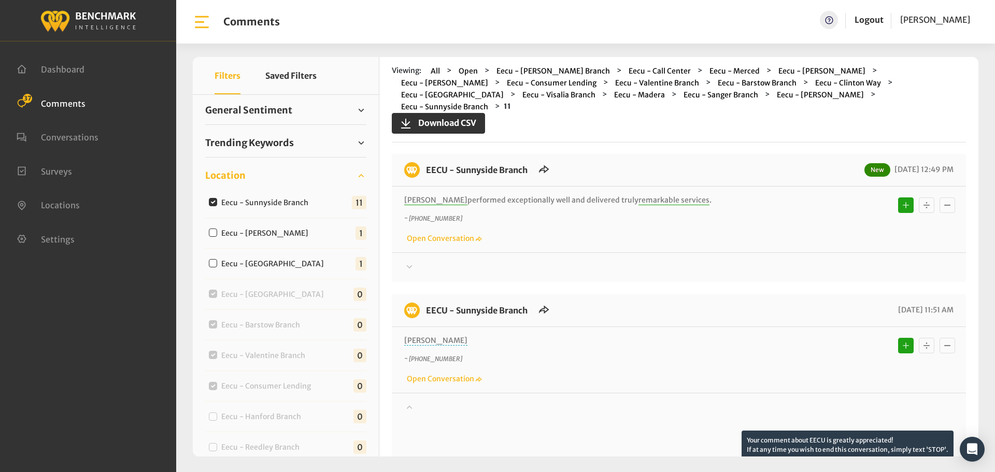
click at [834, 261] on div at bounding box center [678, 267] width 549 height 12
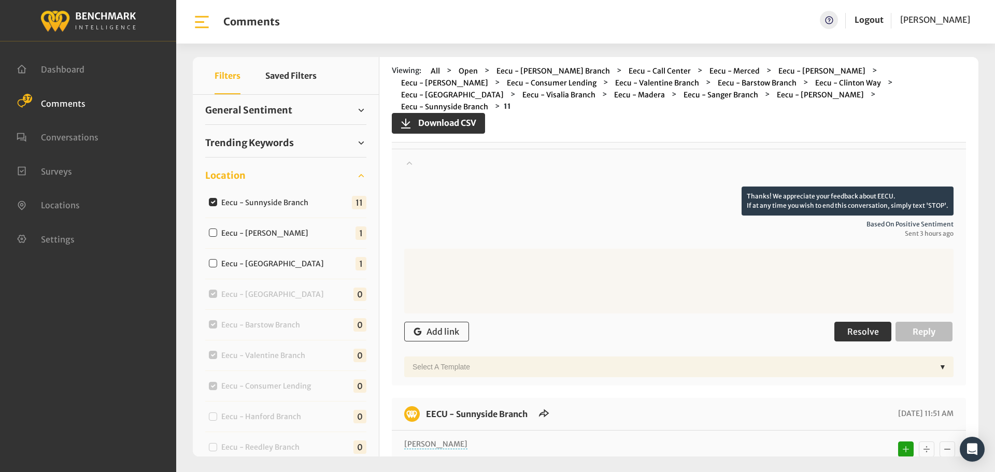
click at [855, 322] on button "Resolve" at bounding box center [862, 332] width 57 height 20
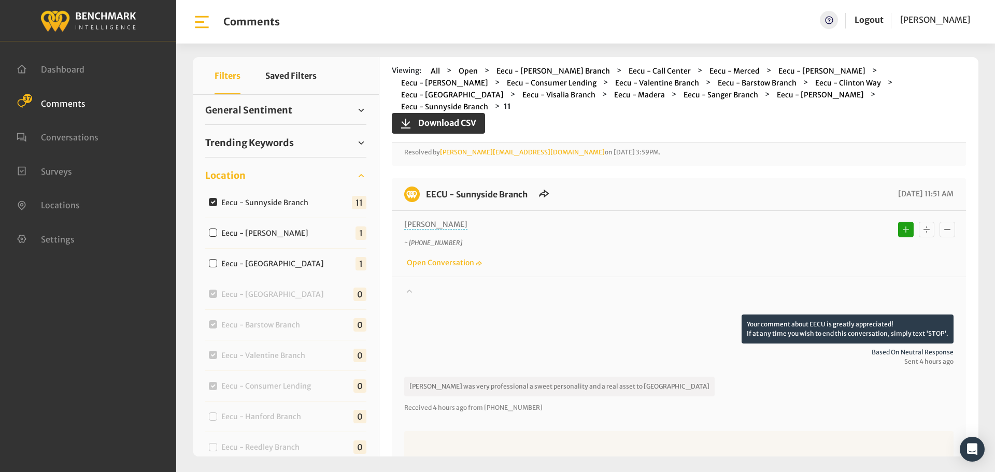
scroll to position [1502, 0]
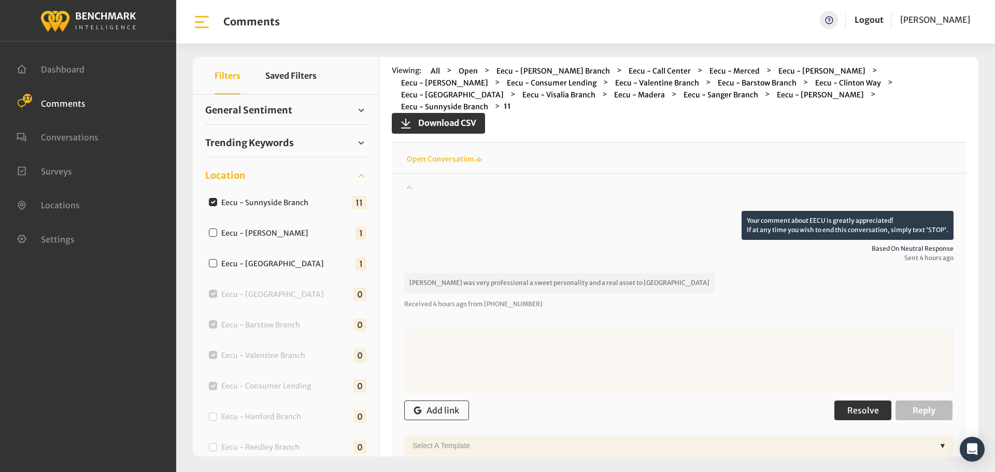
click at [863, 400] on button "Resolve" at bounding box center [862, 410] width 57 height 20
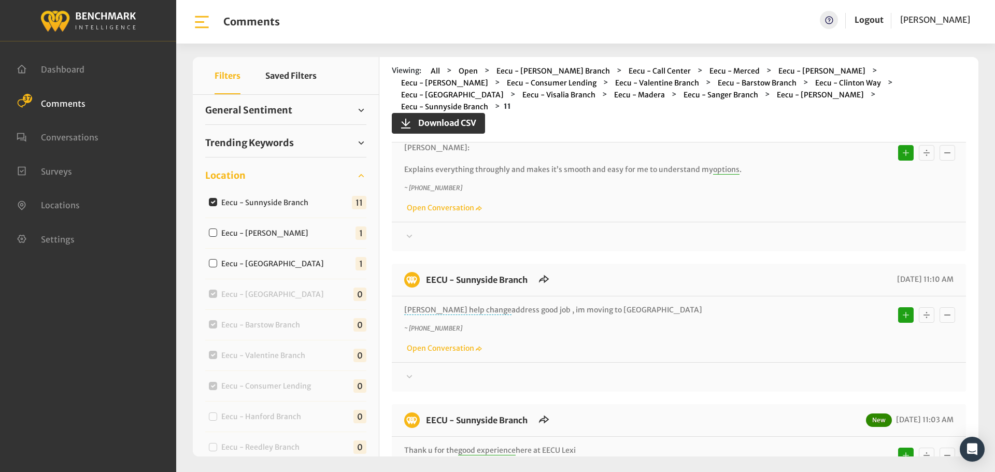
click at [859, 371] on div at bounding box center [678, 377] width 549 height 12
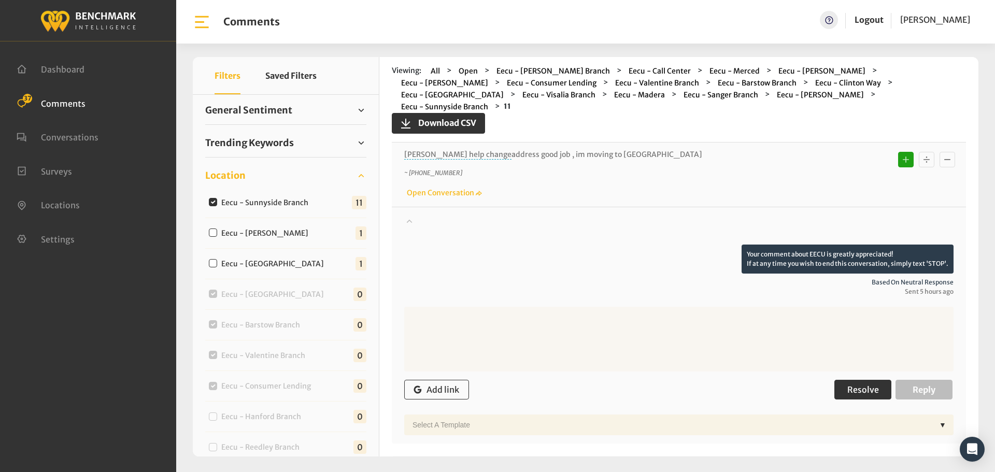
click at [857, 384] on span "Resolve" at bounding box center [863, 389] width 32 height 10
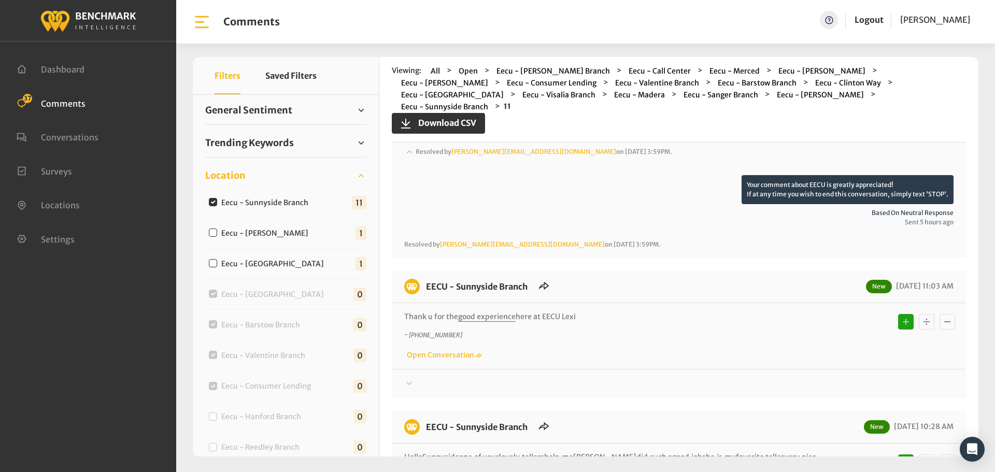
scroll to position [2104, 0]
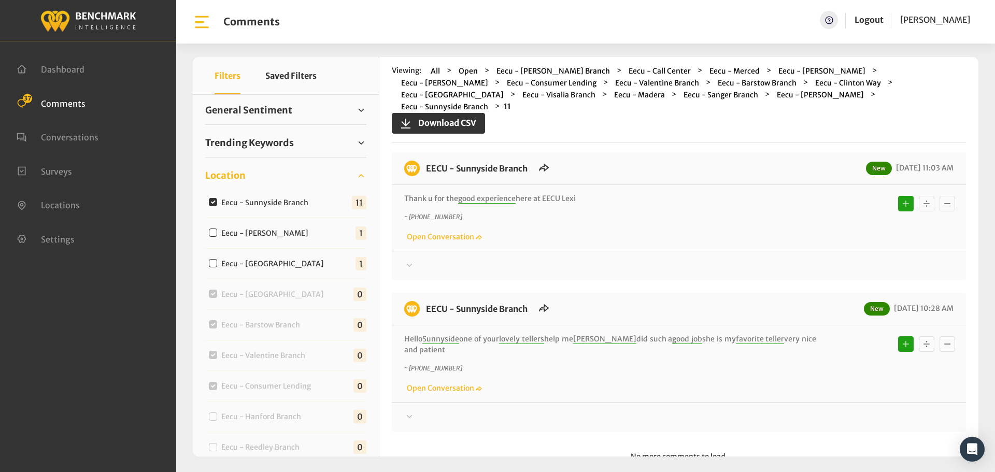
click at [836, 260] on div at bounding box center [678, 266] width 549 height 12
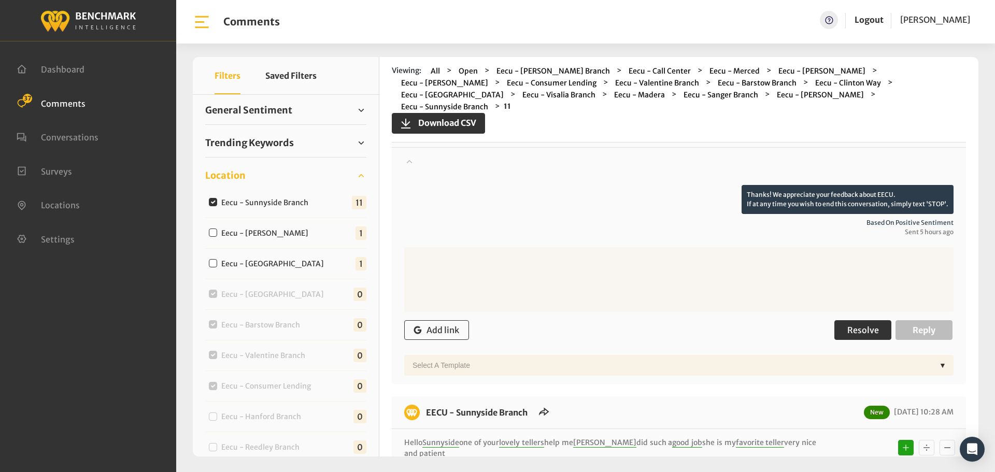
click at [857, 325] on span "Resolve" at bounding box center [863, 330] width 32 height 10
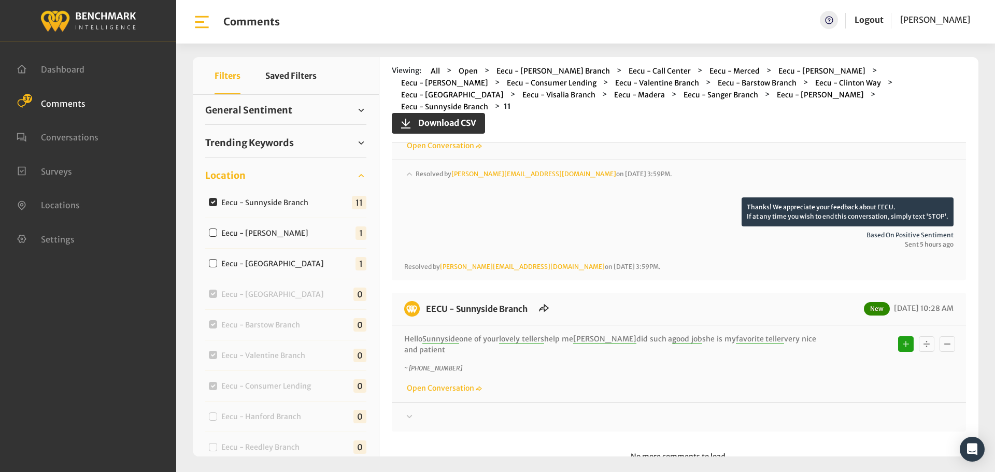
click at [839, 411] on div at bounding box center [678, 417] width 549 height 12
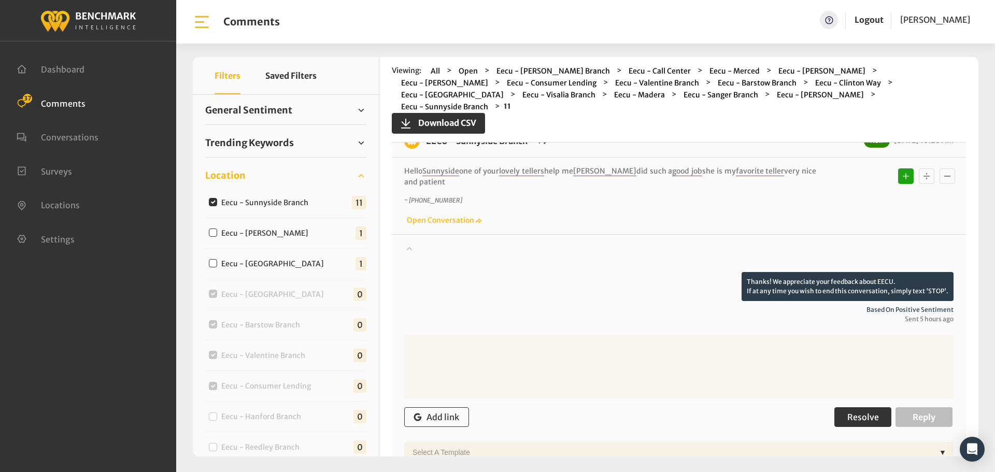
click at [868, 407] on button "Resolve" at bounding box center [862, 417] width 57 height 20
